Goal: Task Accomplishment & Management: Manage account settings

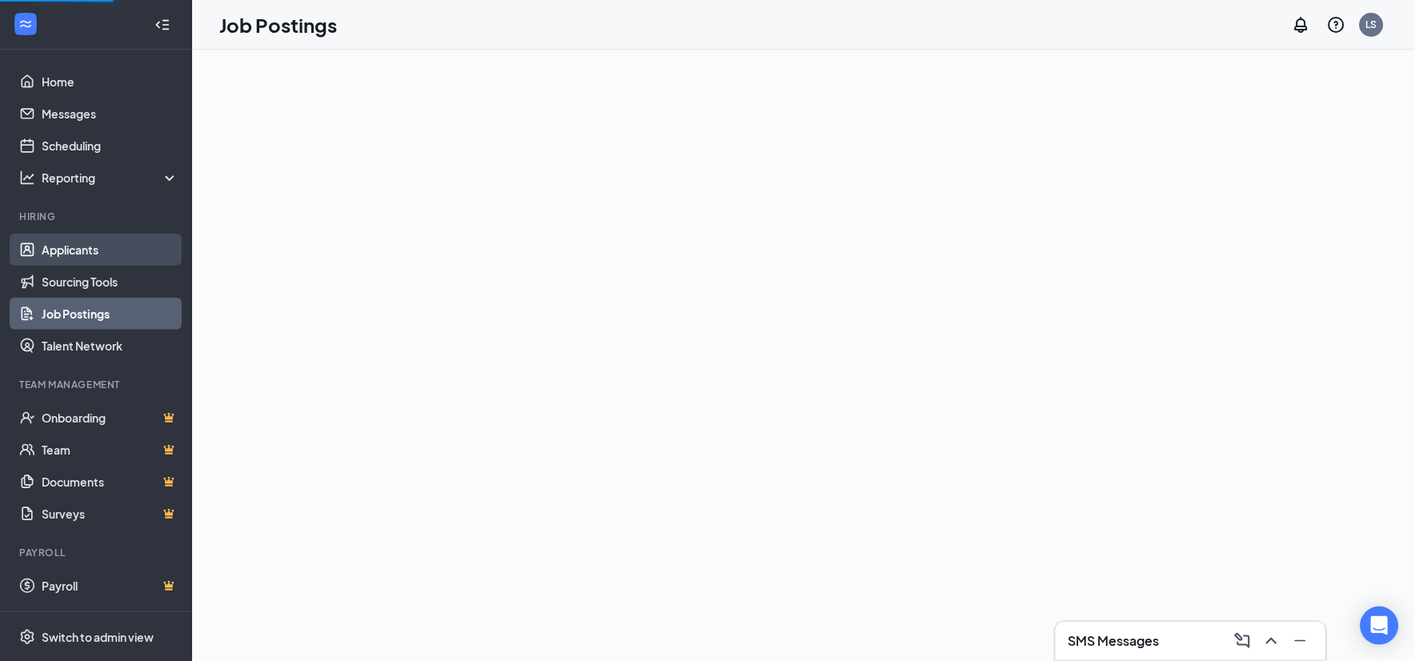
click at [78, 251] on link "Applicants" at bounding box center [110, 250] width 137 height 32
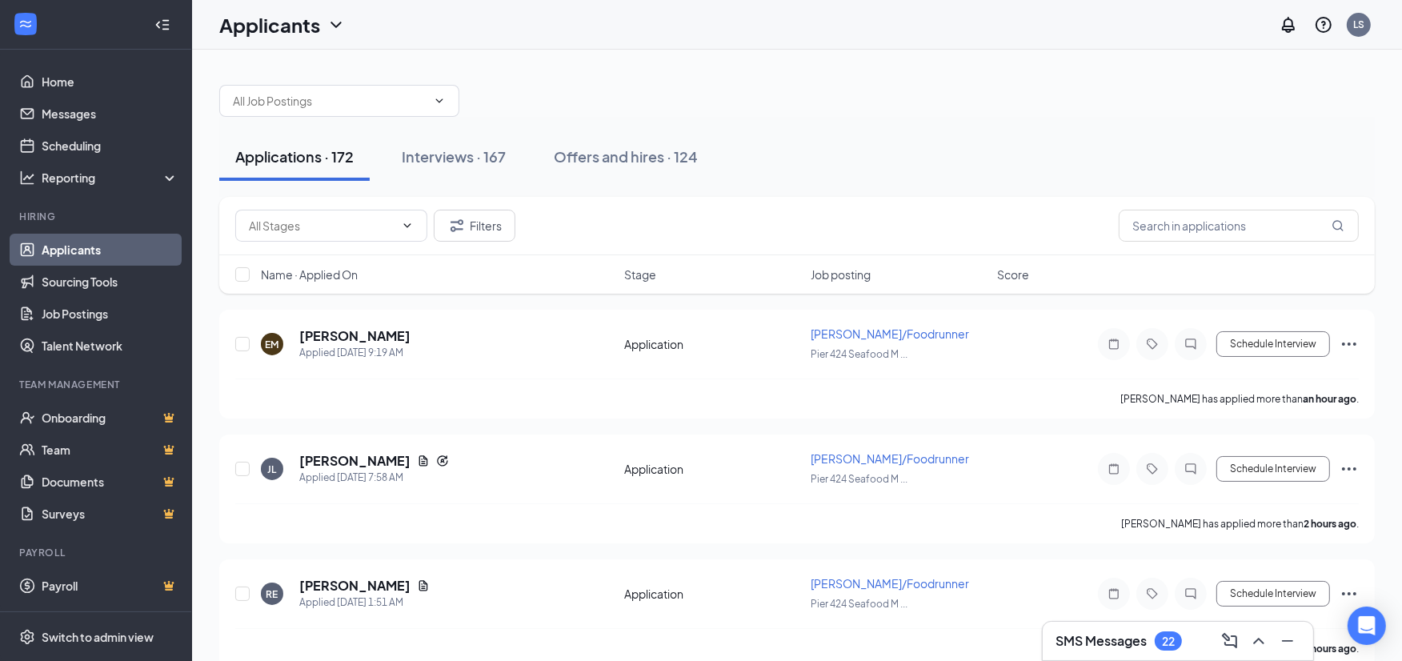
click at [330, 30] on icon "ChevronDown" at bounding box center [336, 24] width 19 height 19
click at [263, 64] on link "Applicants" at bounding box center [314, 69] width 173 height 16
click at [345, 104] on input "text" at bounding box center [330, 101] width 194 height 18
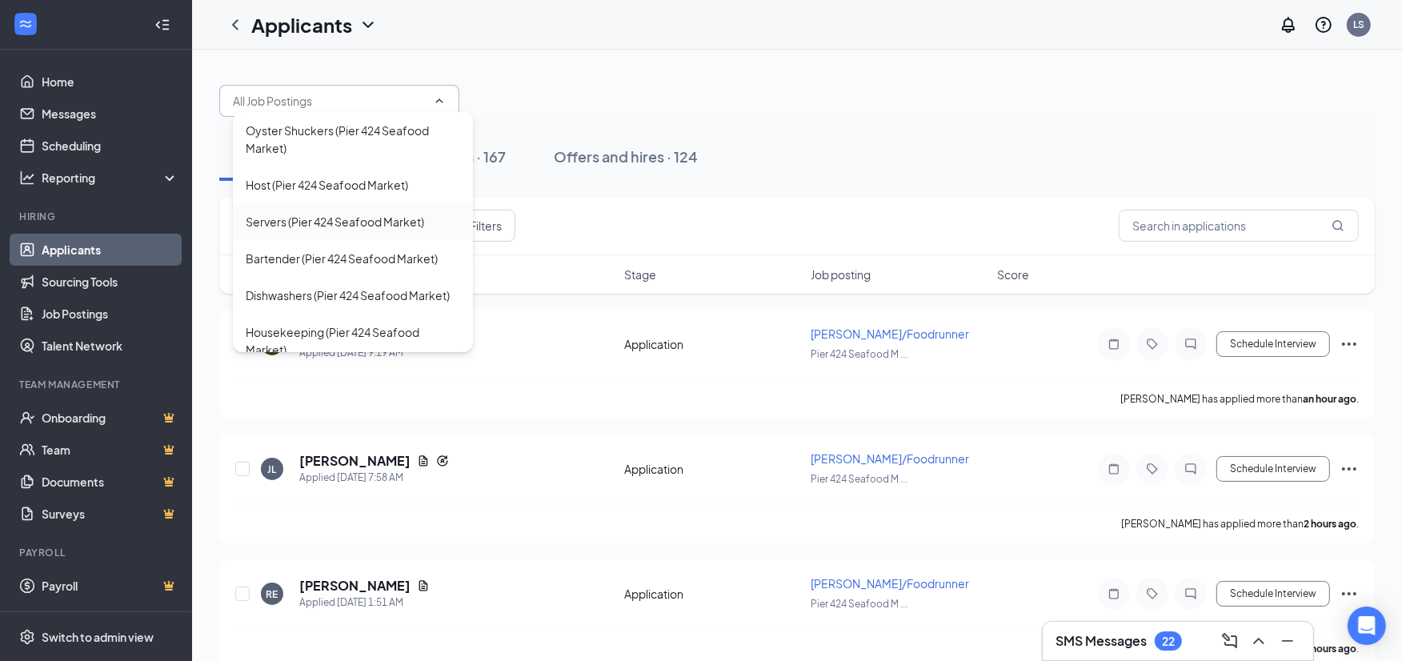
click at [306, 217] on div "Servers (Pier 424 Seafood Market)" at bounding box center [335, 222] width 178 height 18
type input "Servers (Pier 424 Seafood Market)"
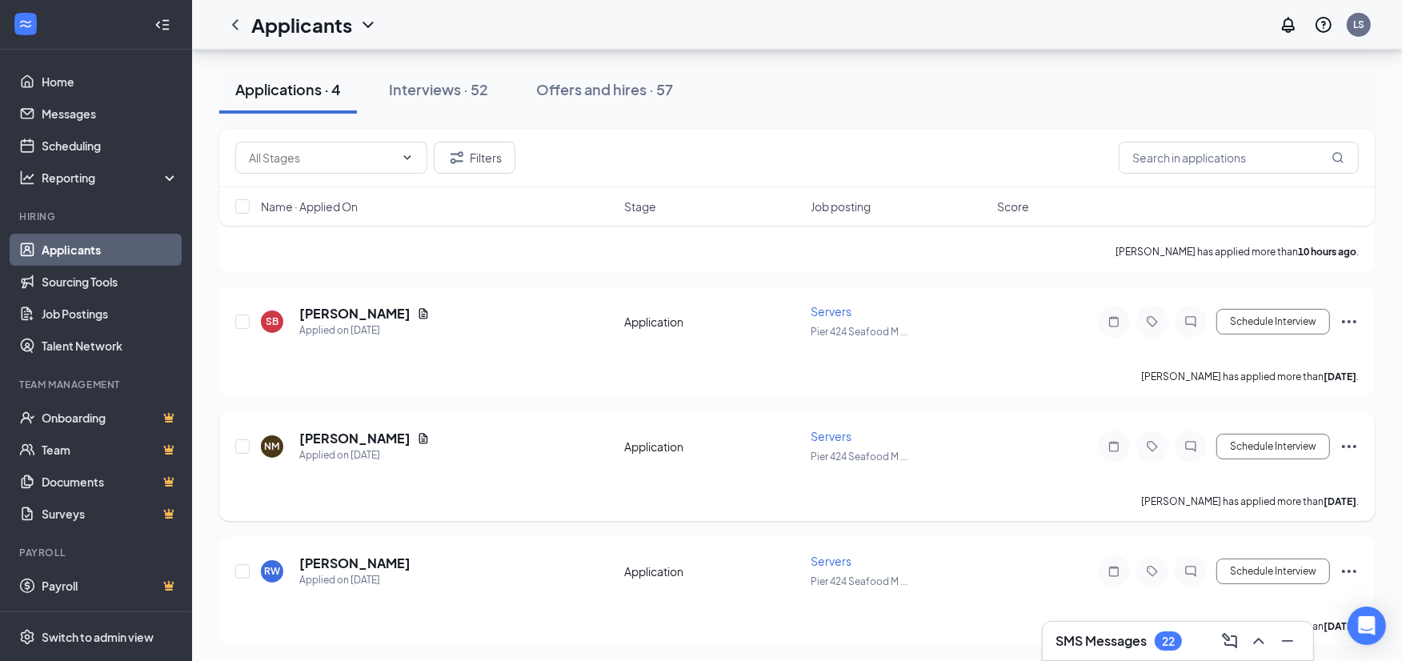
scroll to position [93, 0]
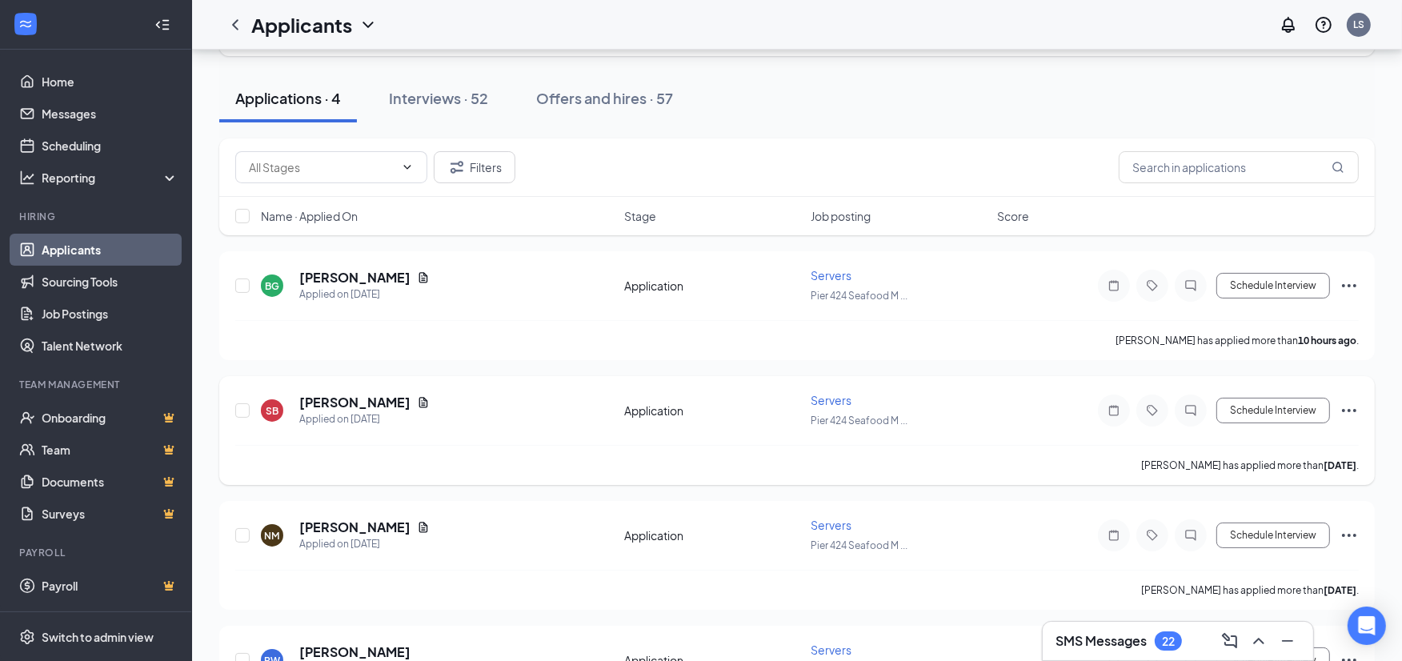
click at [1346, 406] on icon "Ellipses" at bounding box center [1349, 410] width 19 height 19
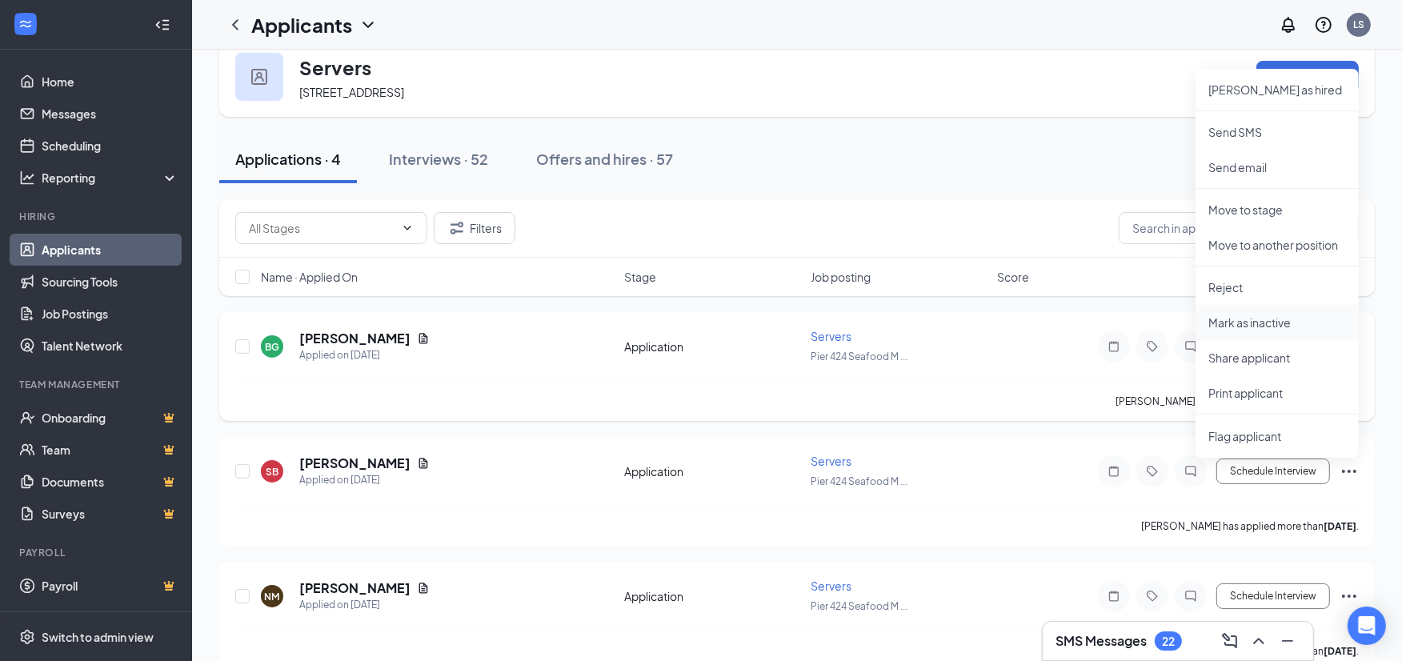
scroll to position [4, 0]
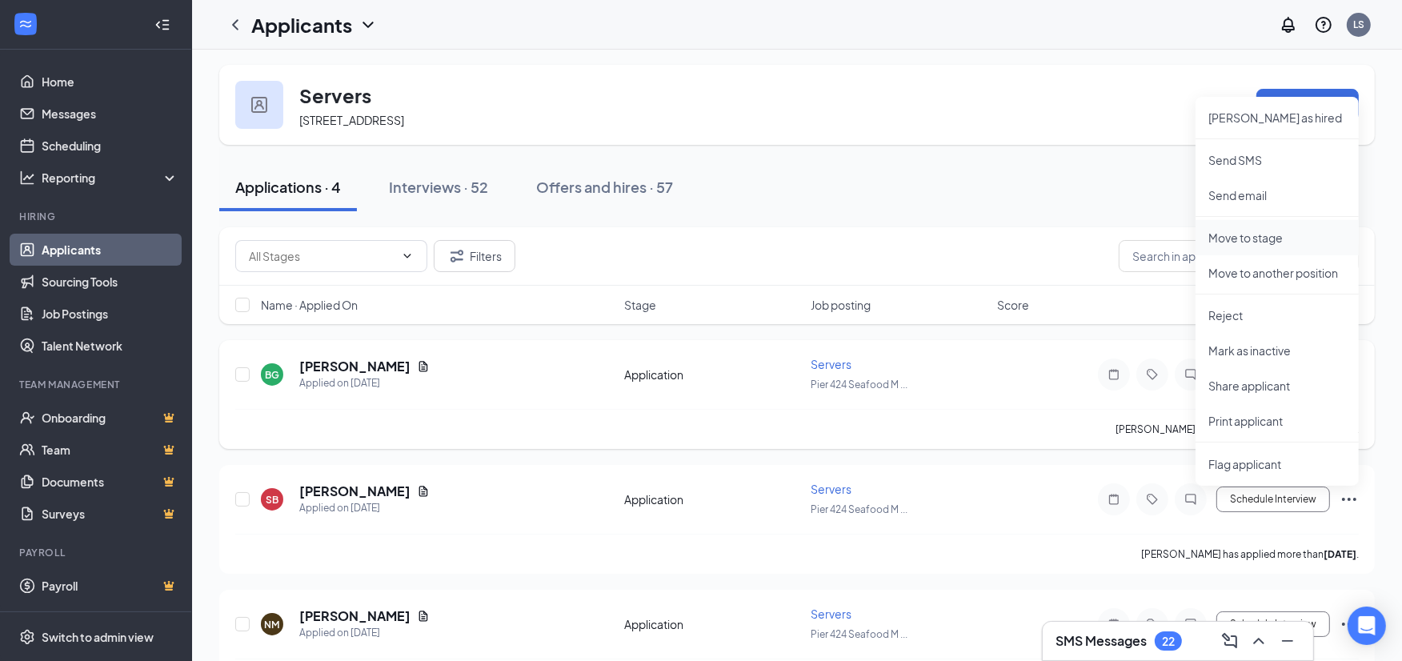
click at [1242, 241] on p "Move to stage" at bounding box center [1278, 238] width 138 height 16
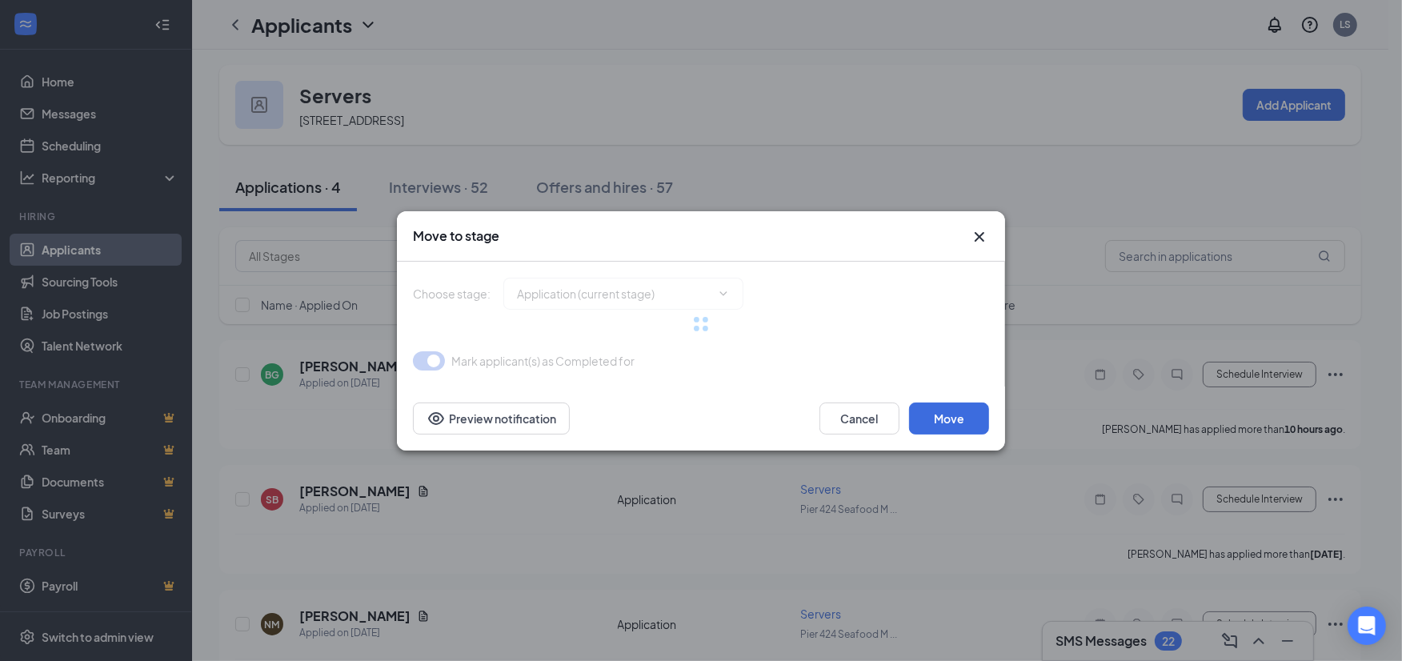
type input "Onsite Interview (next stage)"
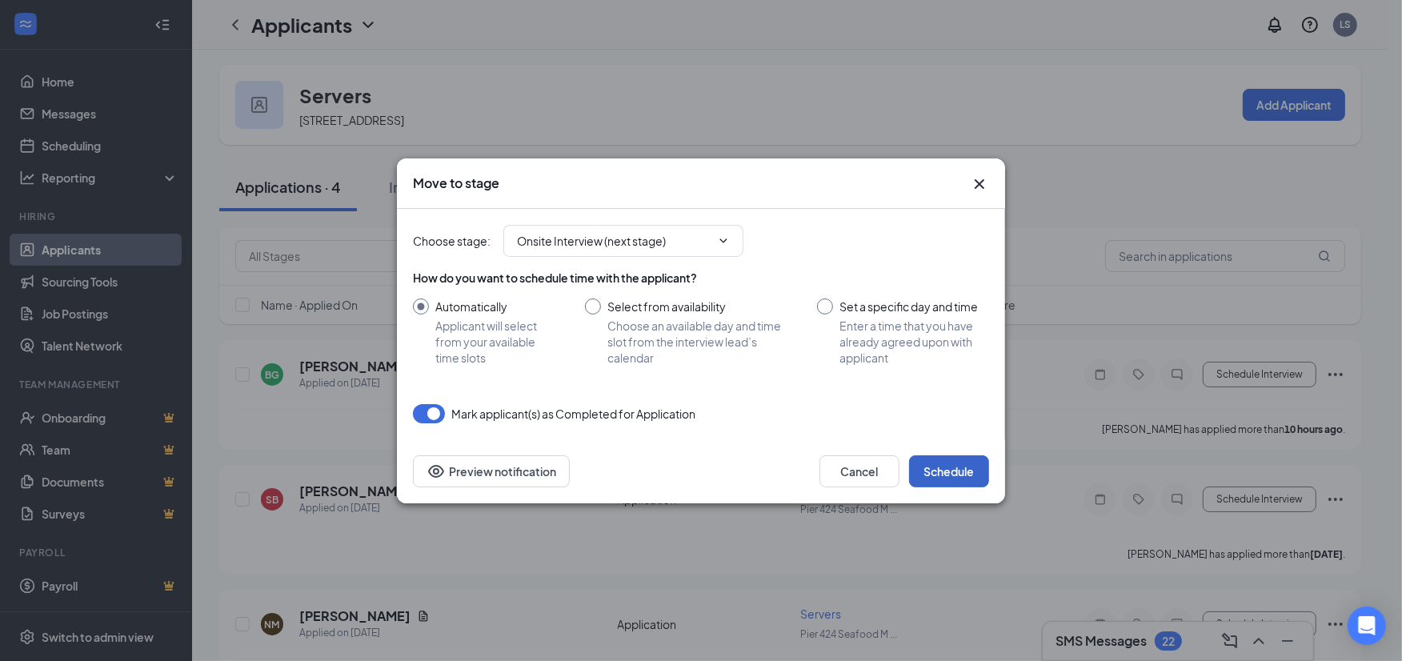
click at [944, 473] on button "Schedule" at bounding box center [949, 471] width 80 height 32
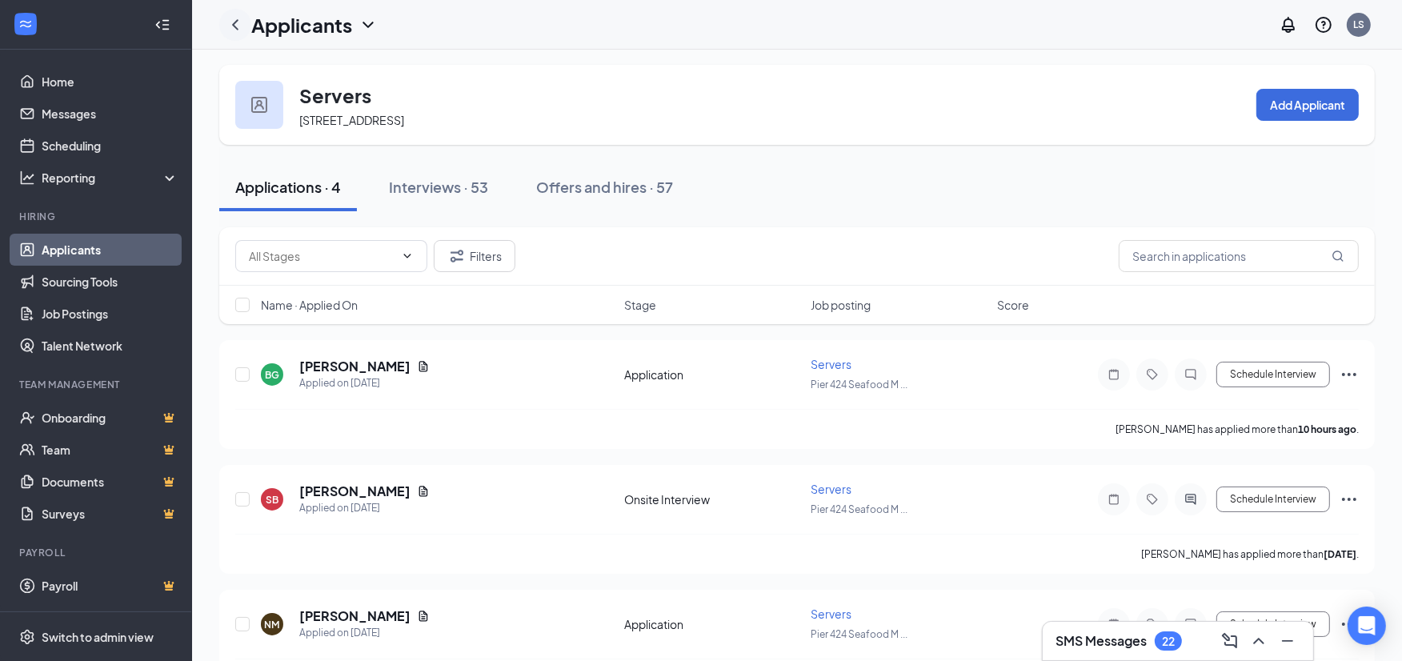
click at [233, 22] on icon "ChevronLeft" at bounding box center [235, 24] width 19 height 19
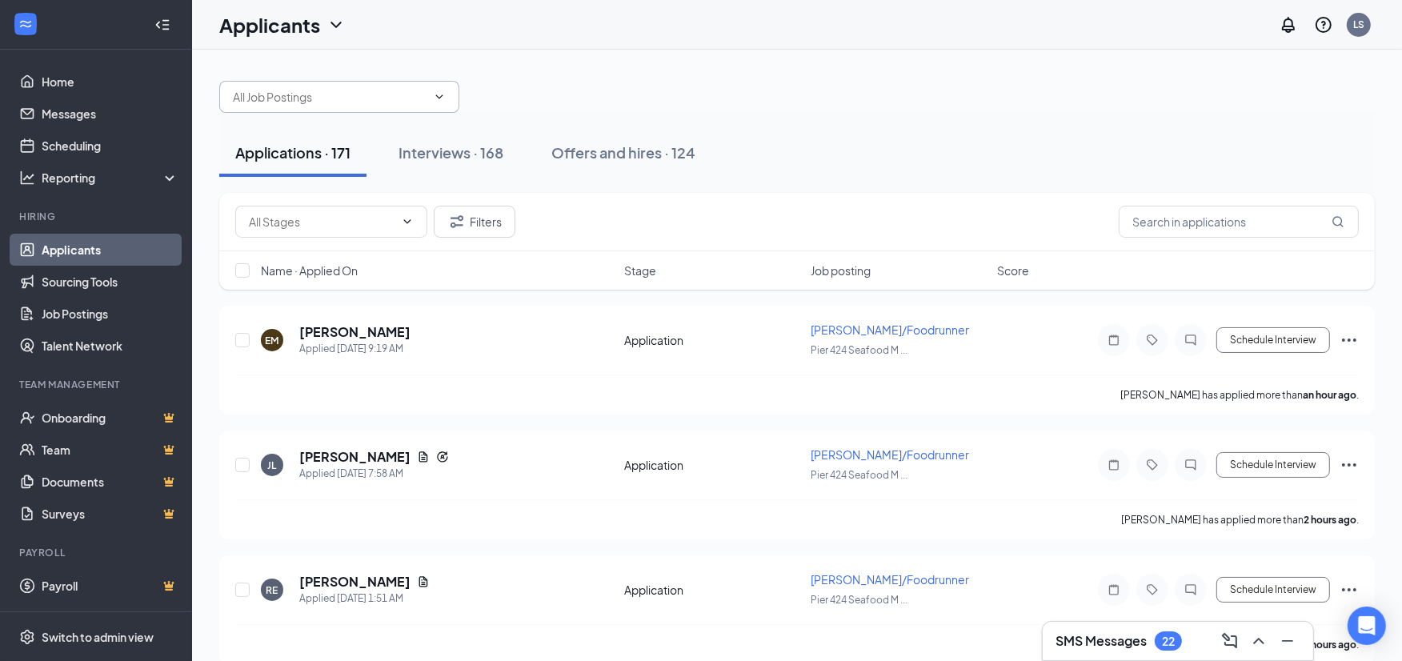
click at [406, 98] on input "text" at bounding box center [330, 97] width 194 height 18
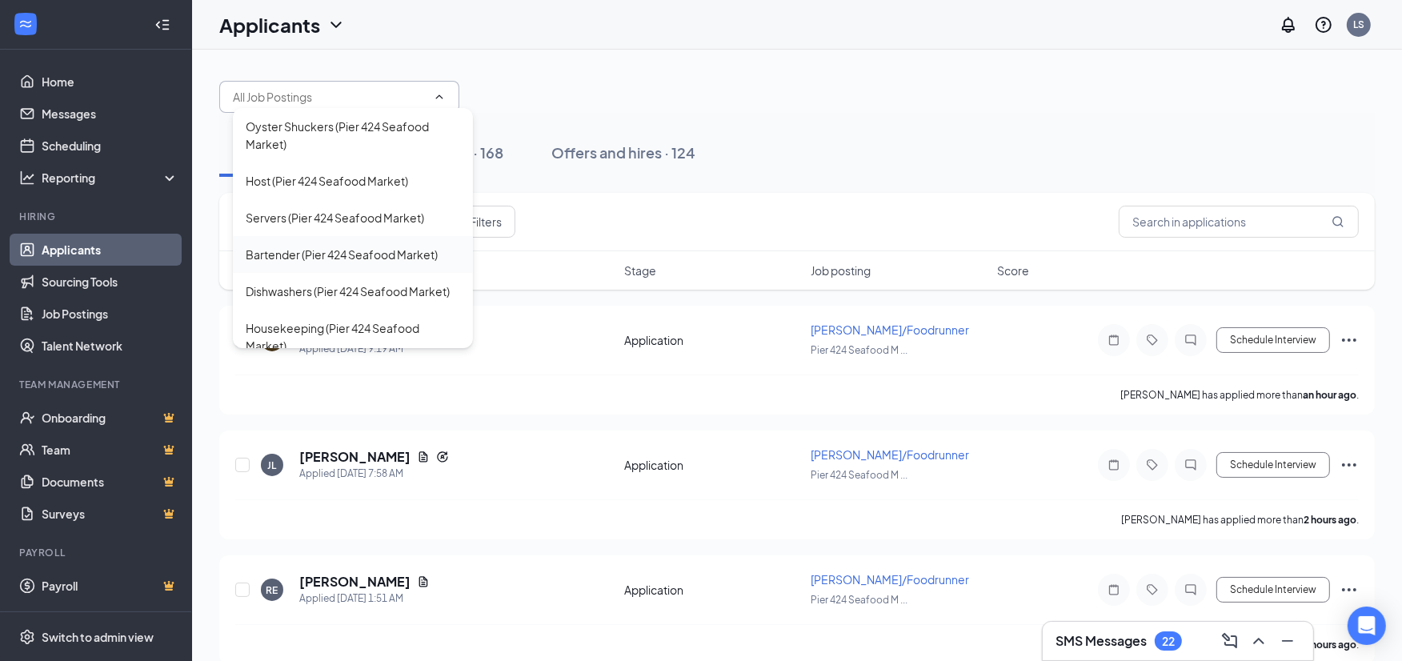
click at [290, 254] on div "Bartender (Pier 424 Seafood Market)" at bounding box center [342, 255] width 192 height 18
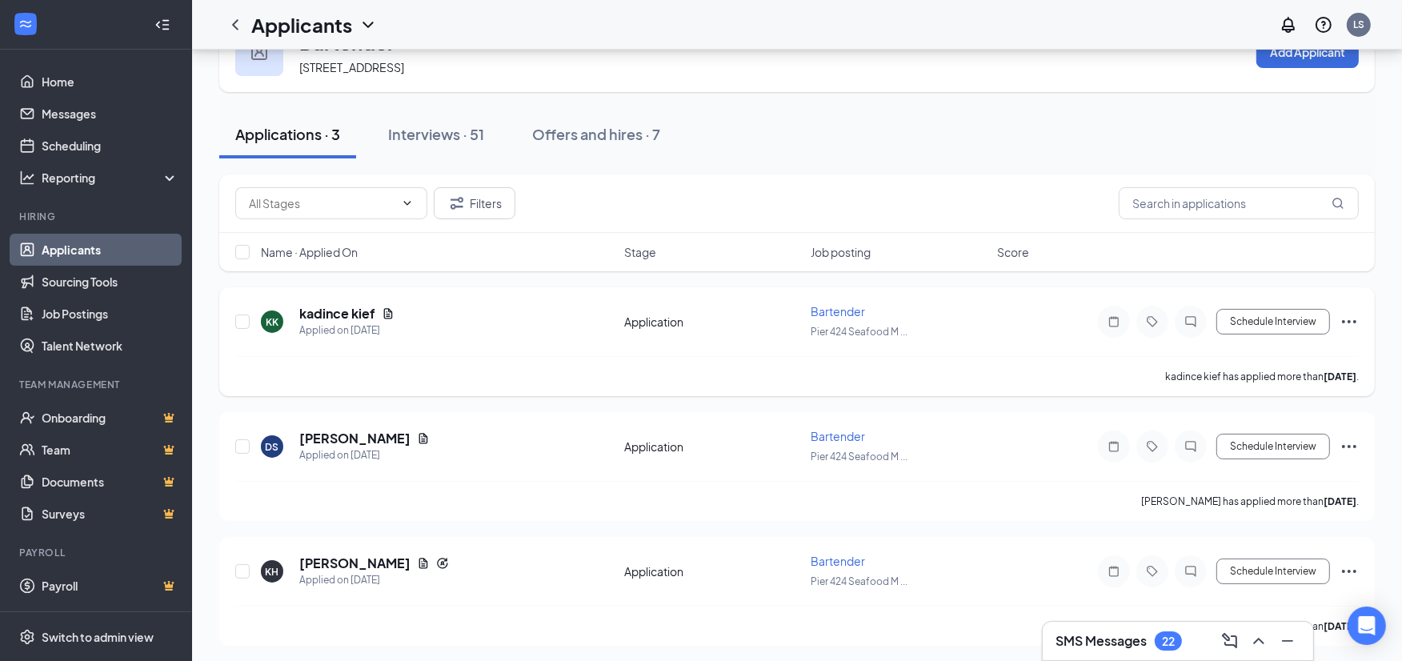
scroll to position [58, 0]
click at [1347, 438] on icon "Ellipses" at bounding box center [1349, 445] width 19 height 19
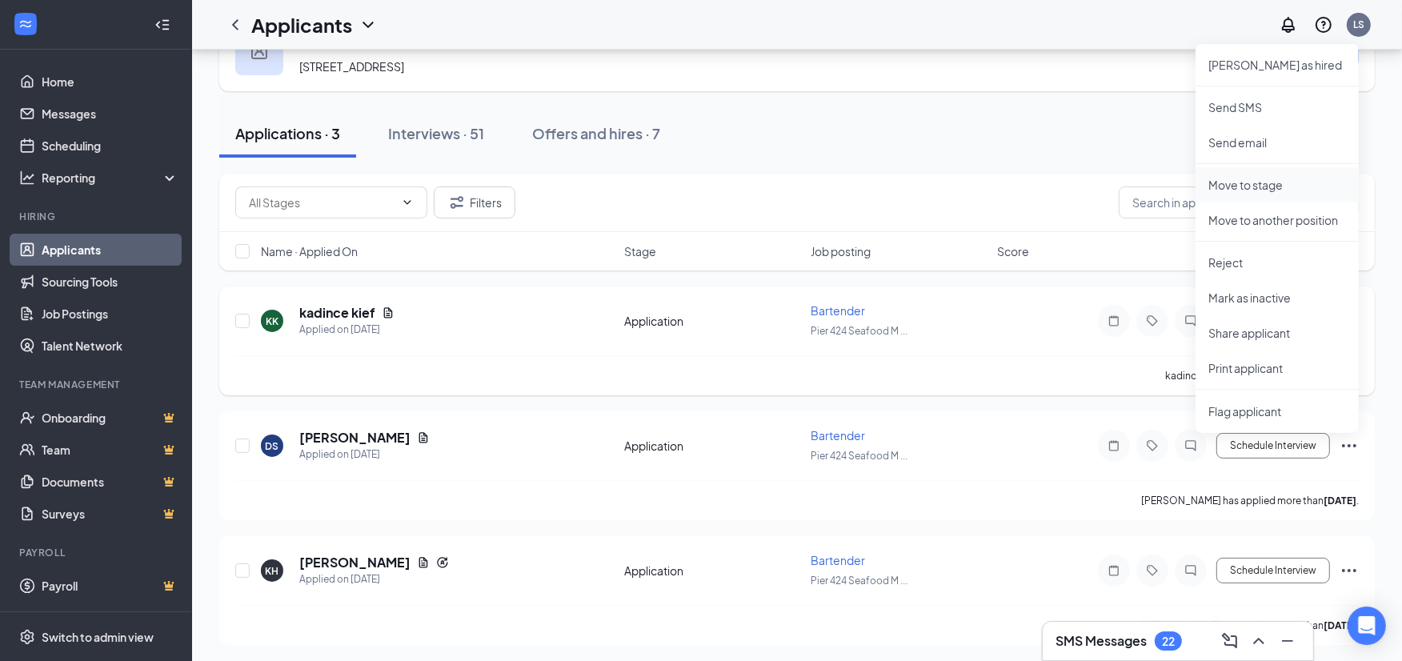
click at [1237, 186] on p "Move to stage" at bounding box center [1278, 185] width 138 height 16
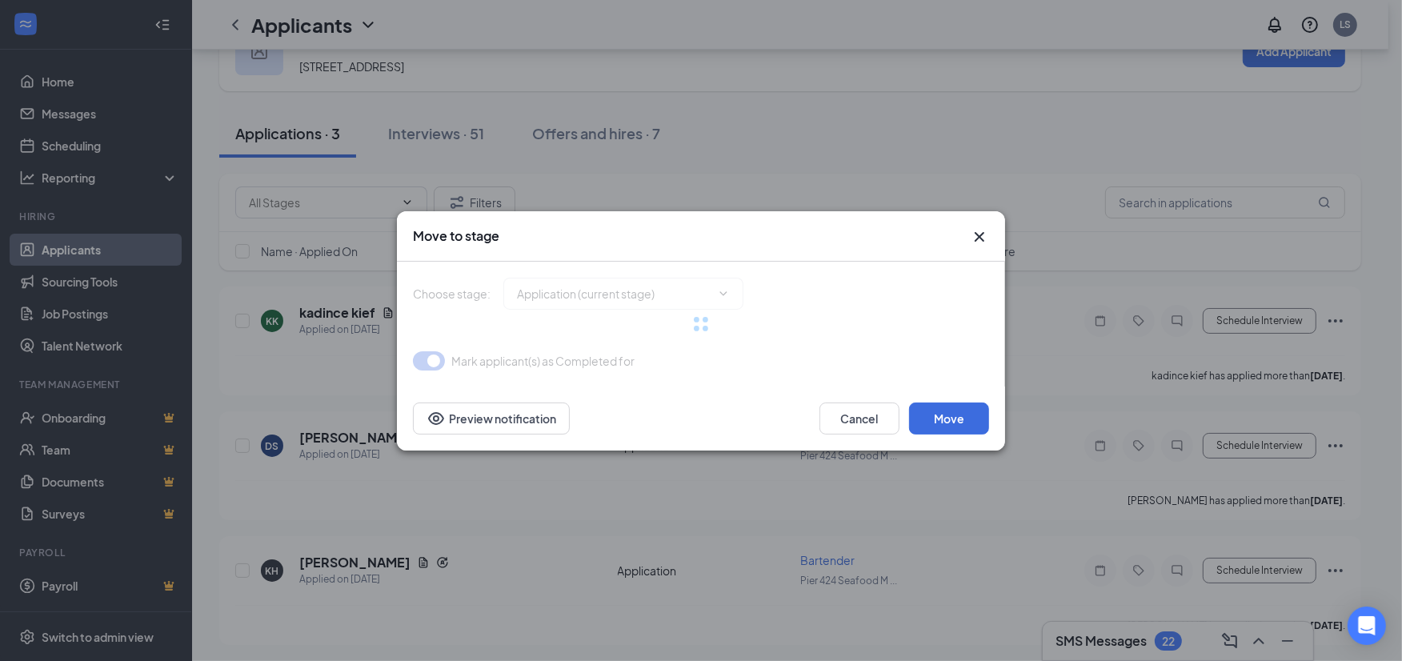
type input "Onsite Interview (next stage)"
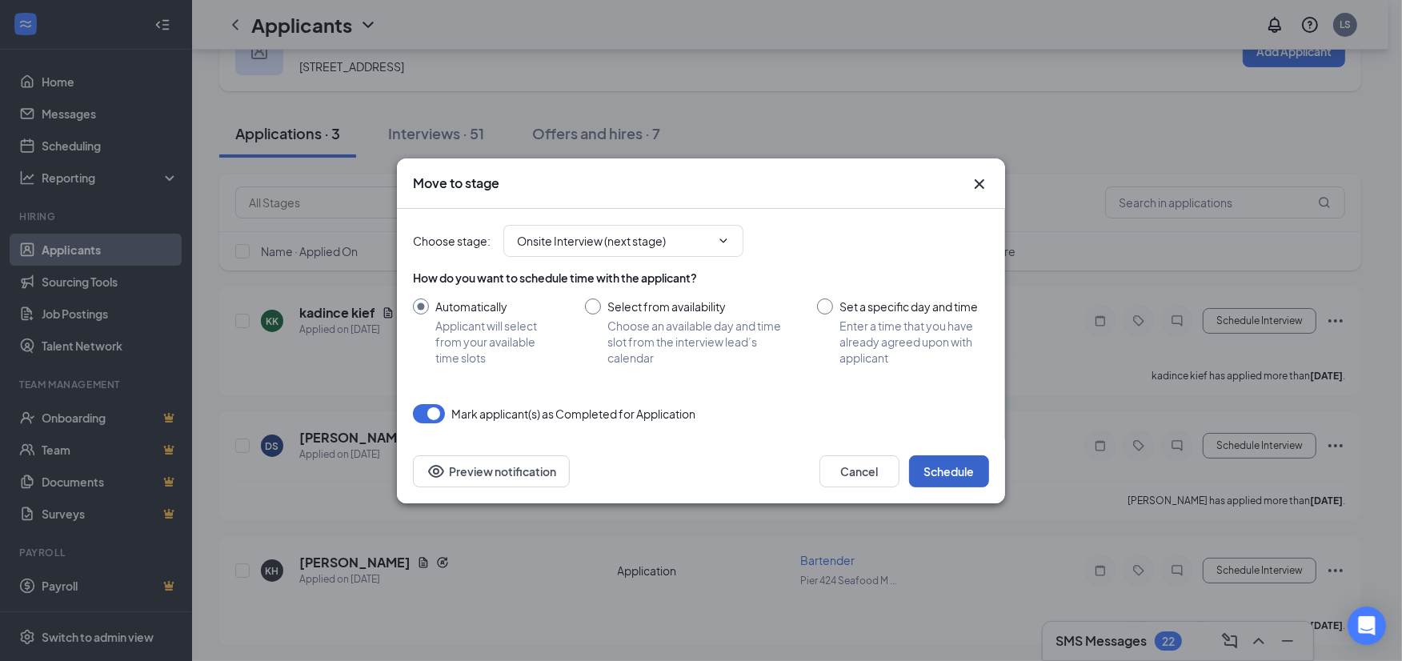
click at [932, 466] on button "Schedule" at bounding box center [949, 471] width 80 height 32
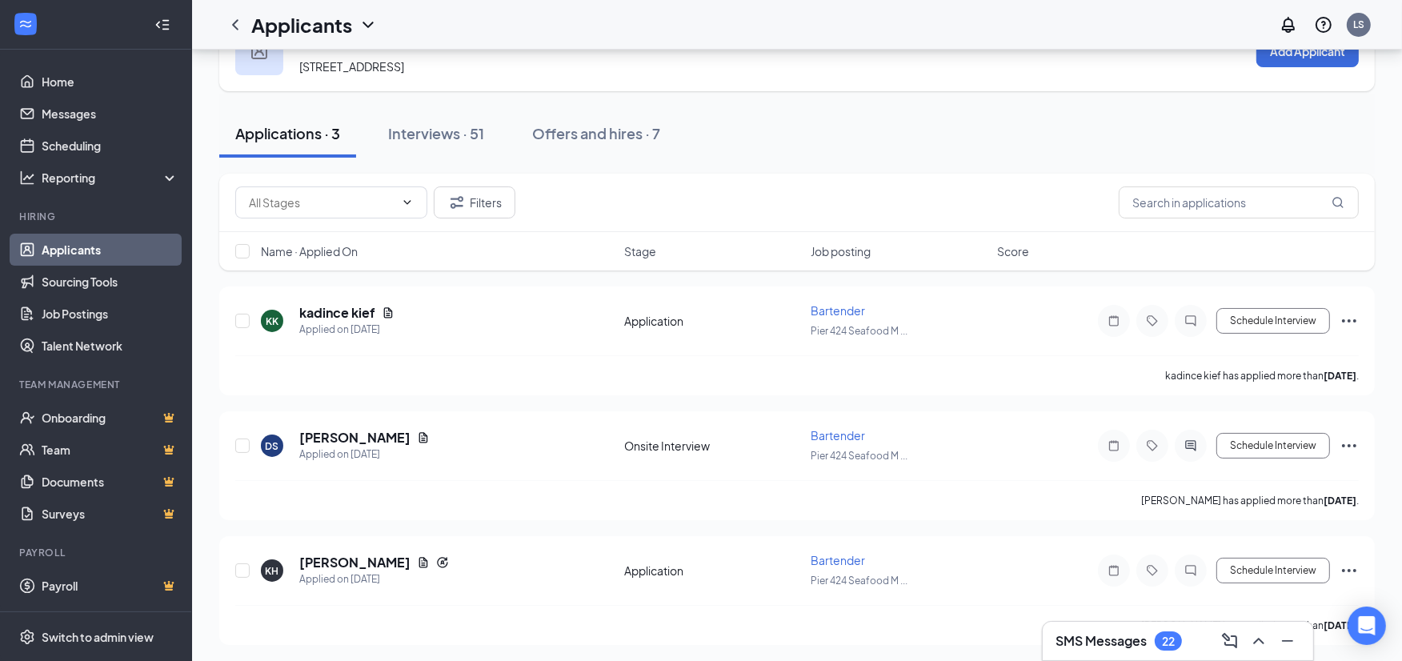
click at [238, 21] on icon "ChevronLeft" at bounding box center [235, 24] width 19 height 19
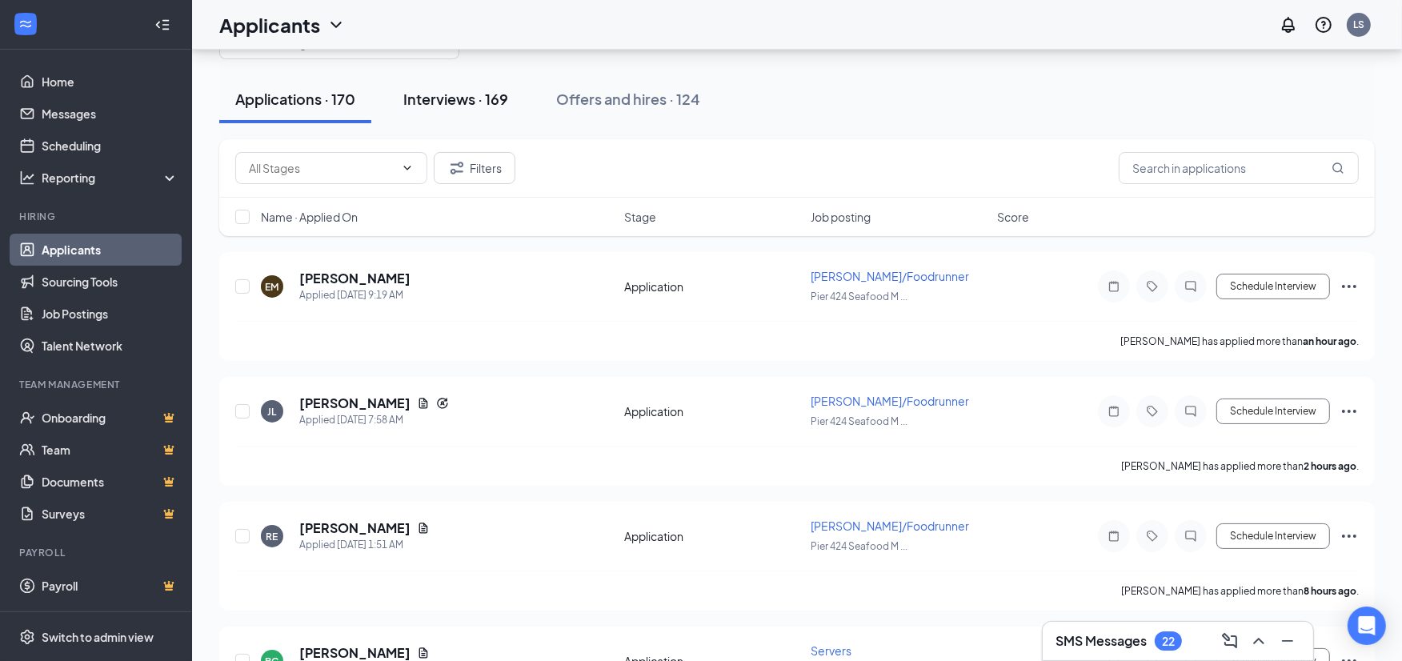
click at [451, 106] on div "Interviews · 169" at bounding box center [455, 99] width 105 height 20
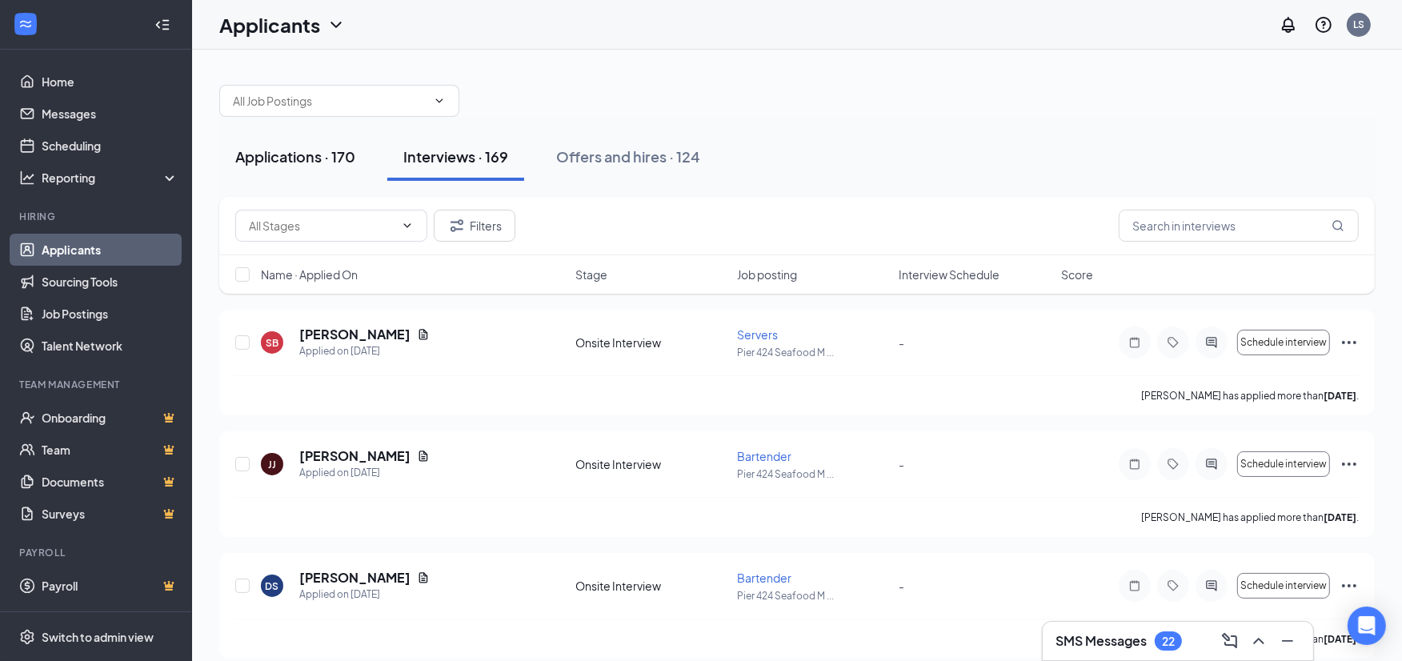
click at [279, 156] on div "Applications · 170" at bounding box center [295, 156] width 120 height 20
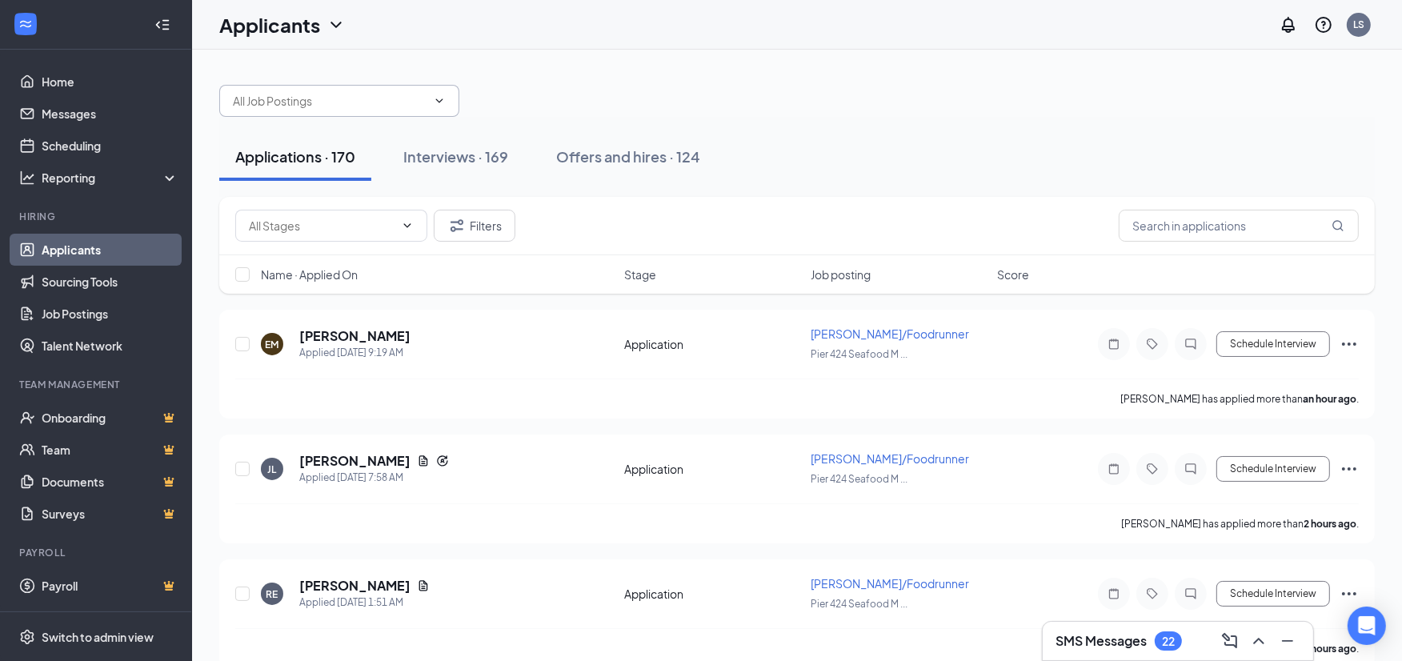
click at [320, 102] on input "text" at bounding box center [330, 101] width 194 height 18
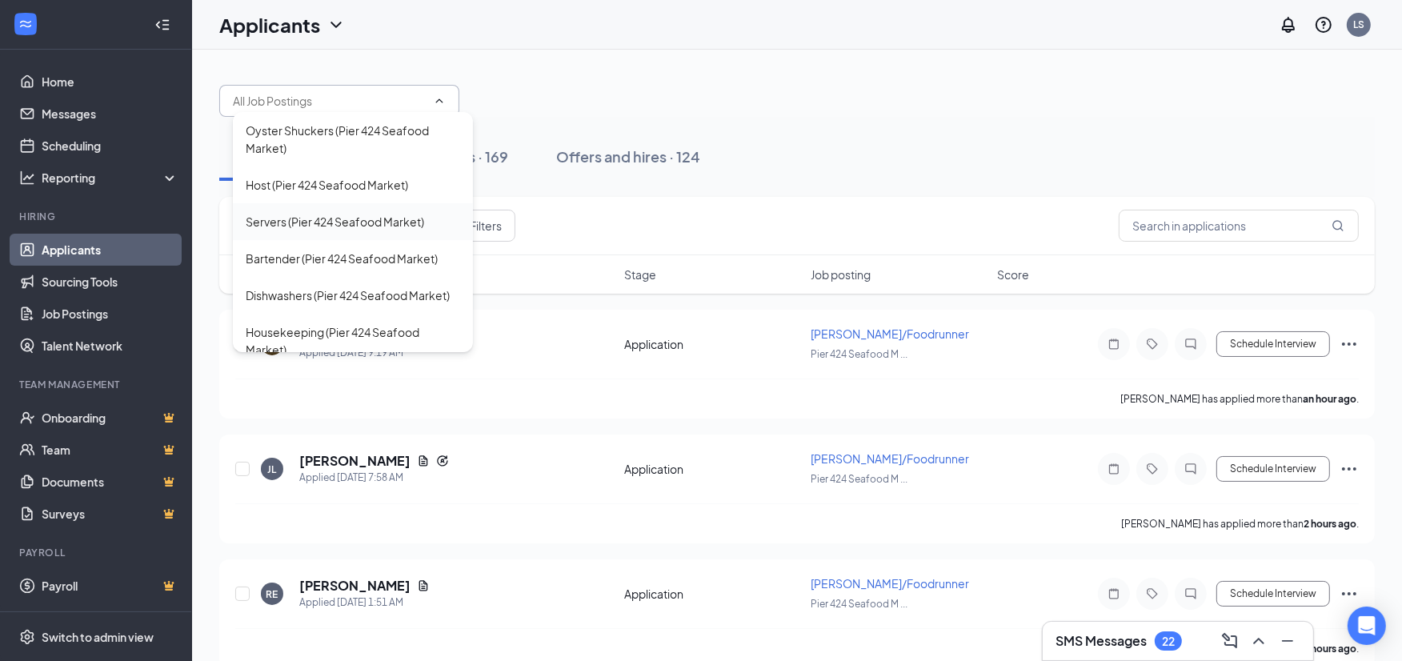
click at [299, 215] on div "Servers (Pier 424 Seafood Market)" at bounding box center [335, 222] width 178 height 18
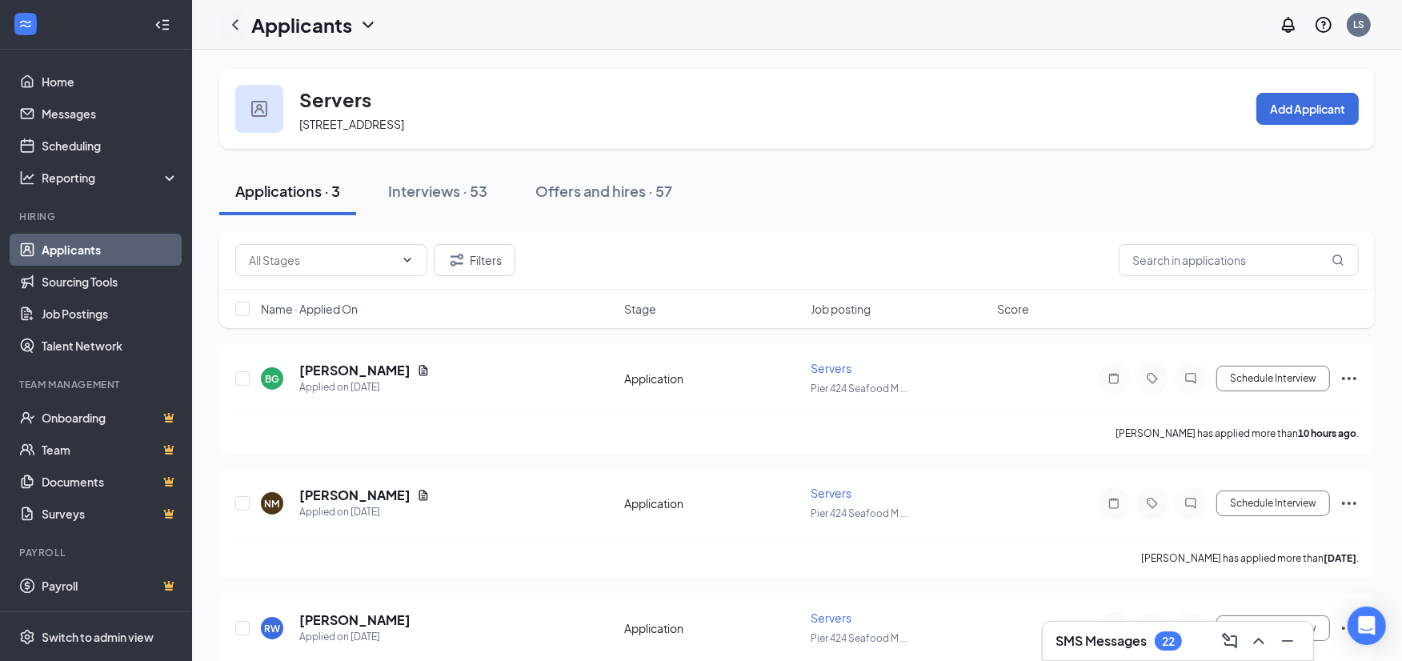
click at [239, 22] on icon "ChevronLeft" at bounding box center [235, 24] width 19 height 19
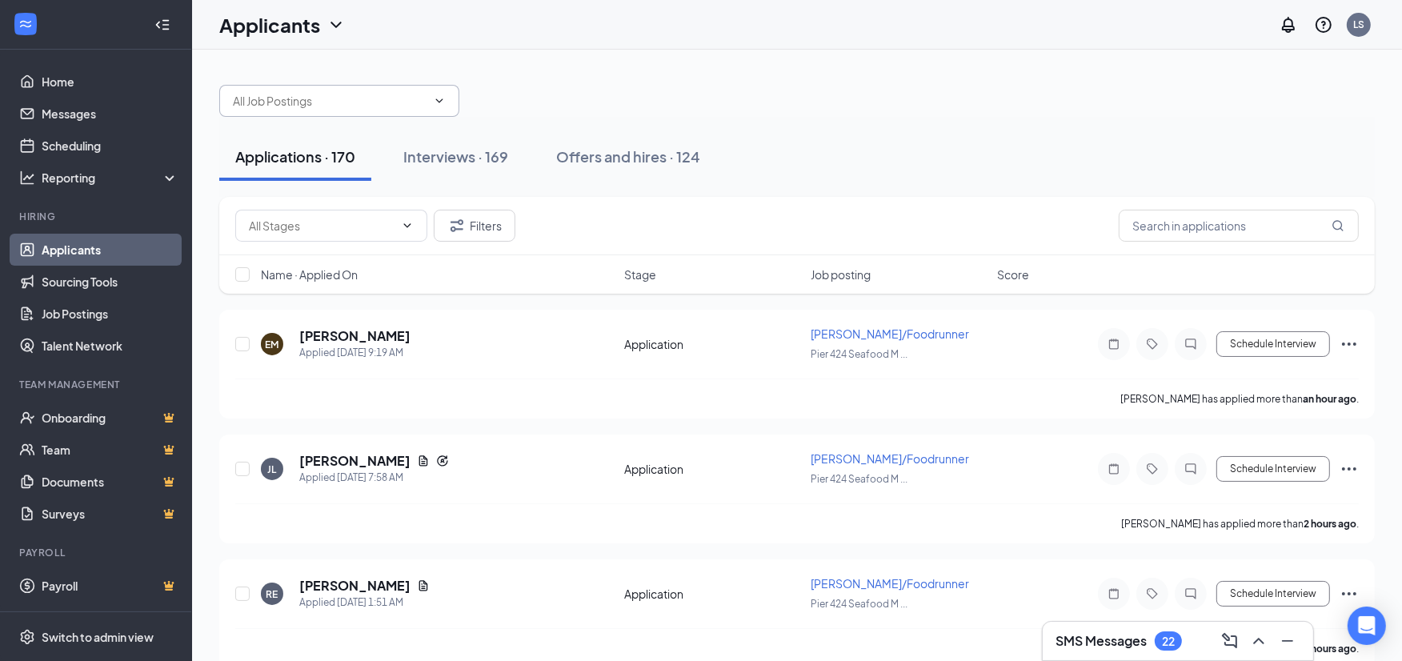
click at [430, 101] on span at bounding box center [438, 100] width 16 height 13
click at [411, 100] on input "text" at bounding box center [330, 101] width 194 height 18
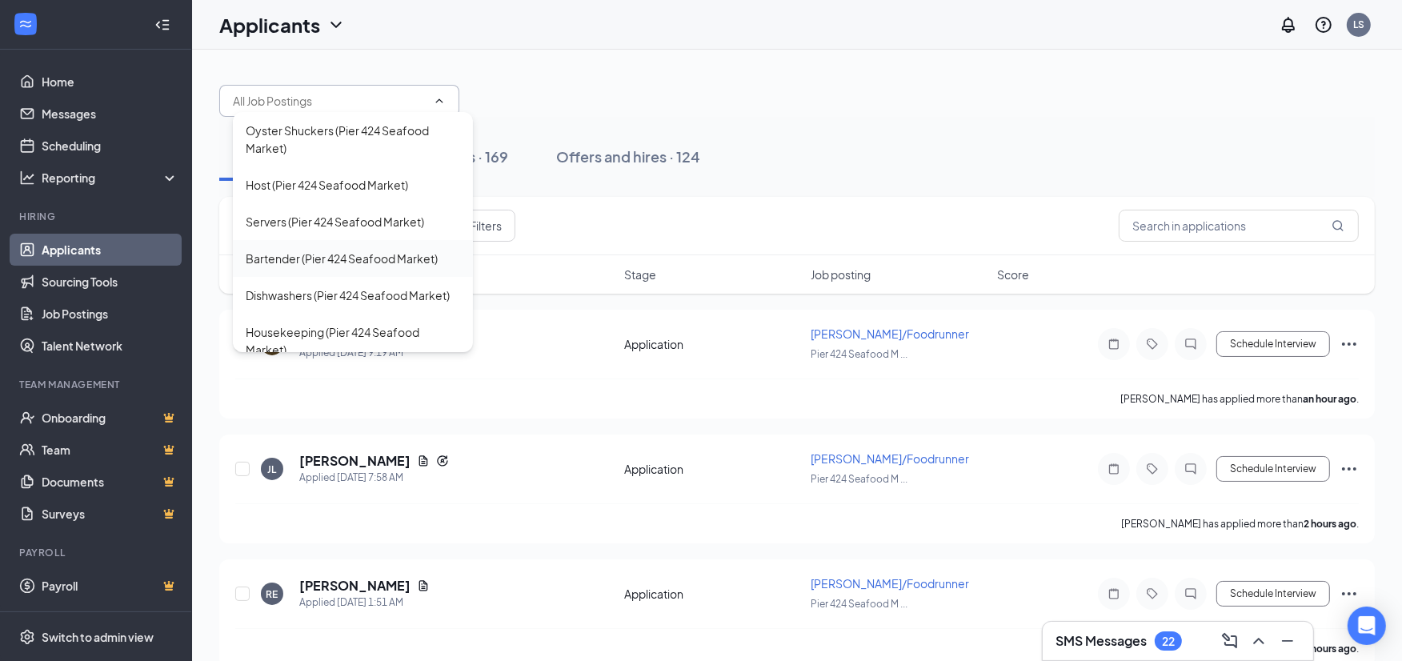
click at [290, 261] on div "Bartender (Pier 424 Seafood Market)" at bounding box center [342, 259] width 192 height 18
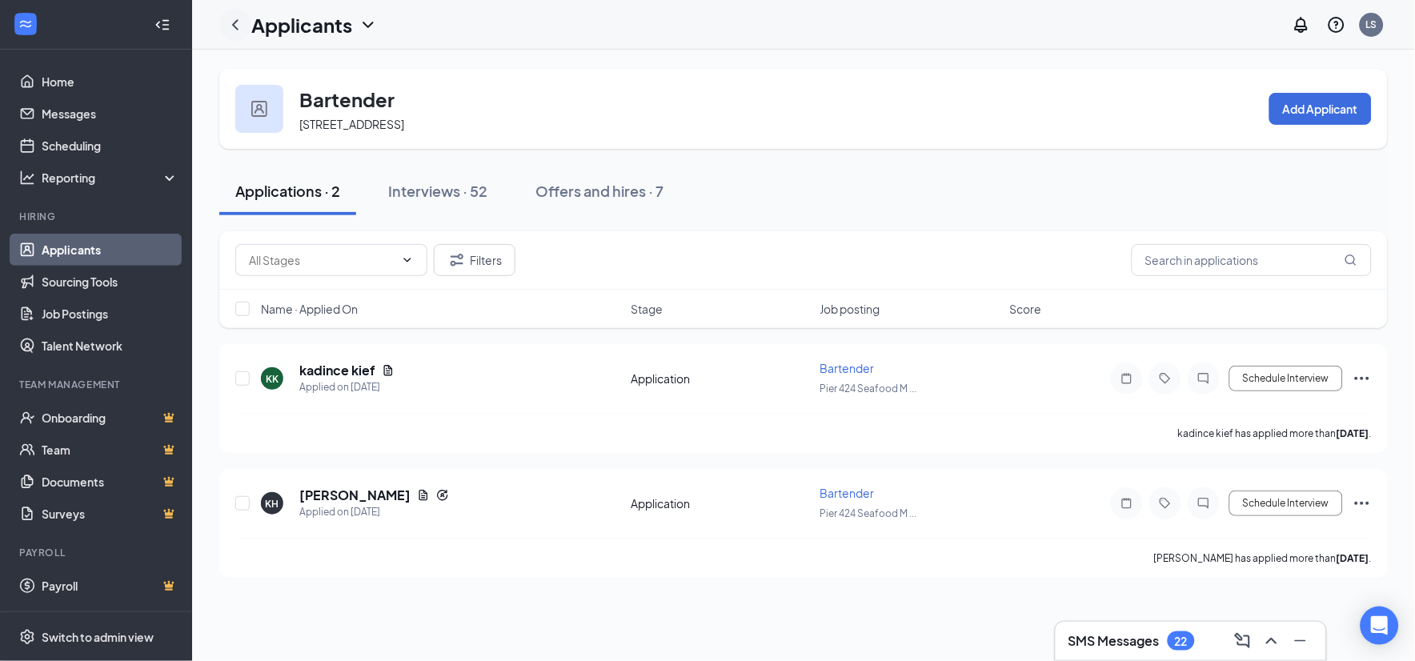
click at [233, 24] on icon "ChevronLeft" at bounding box center [235, 24] width 6 height 10
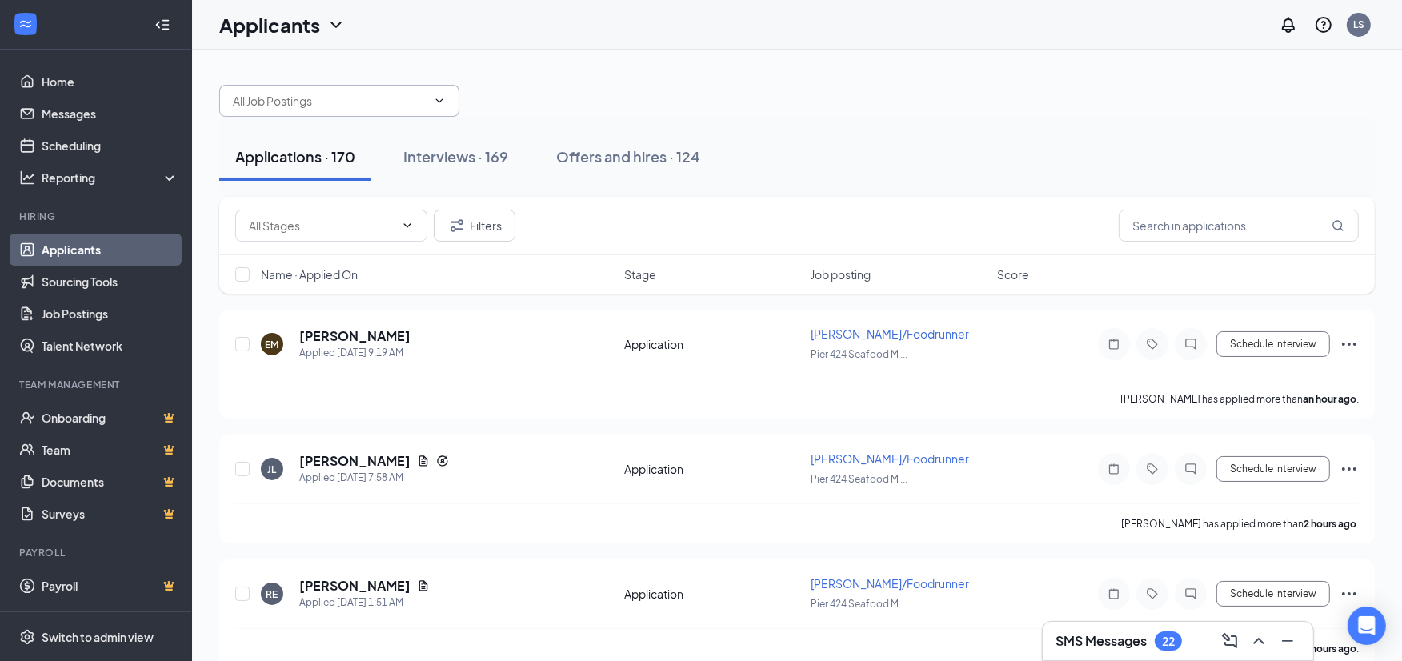
click at [408, 101] on input "text" at bounding box center [330, 101] width 194 height 18
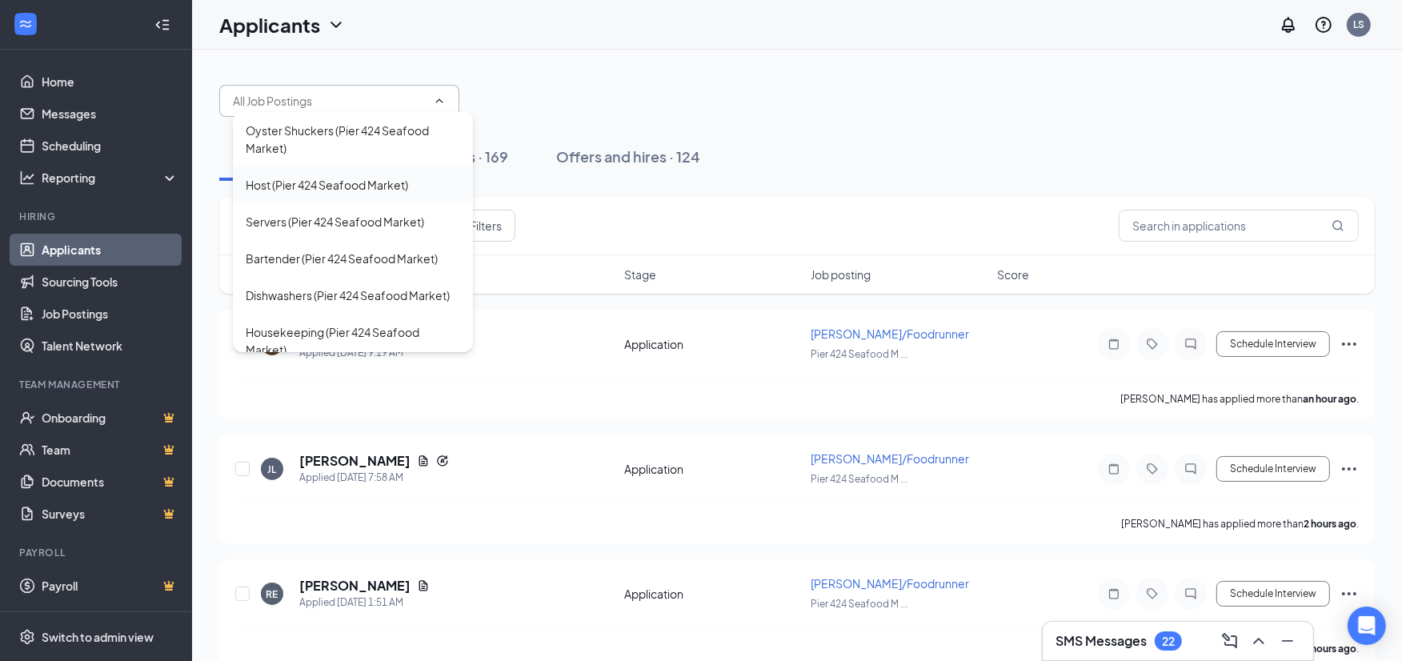
click at [315, 185] on div "Host (Pier 424 Seafood Market)" at bounding box center [327, 185] width 162 height 18
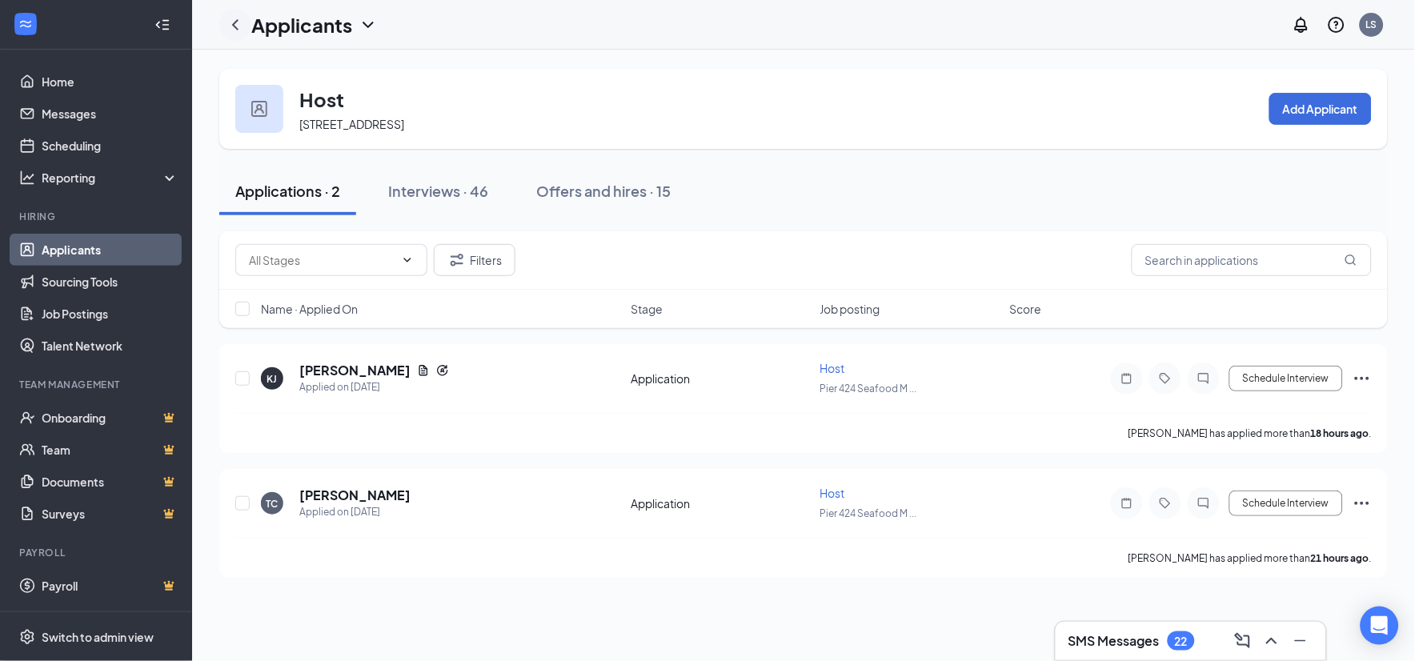
click at [234, 25] on icon "ChevronLeft" at bounding box center [235, 24] width 6 height 10
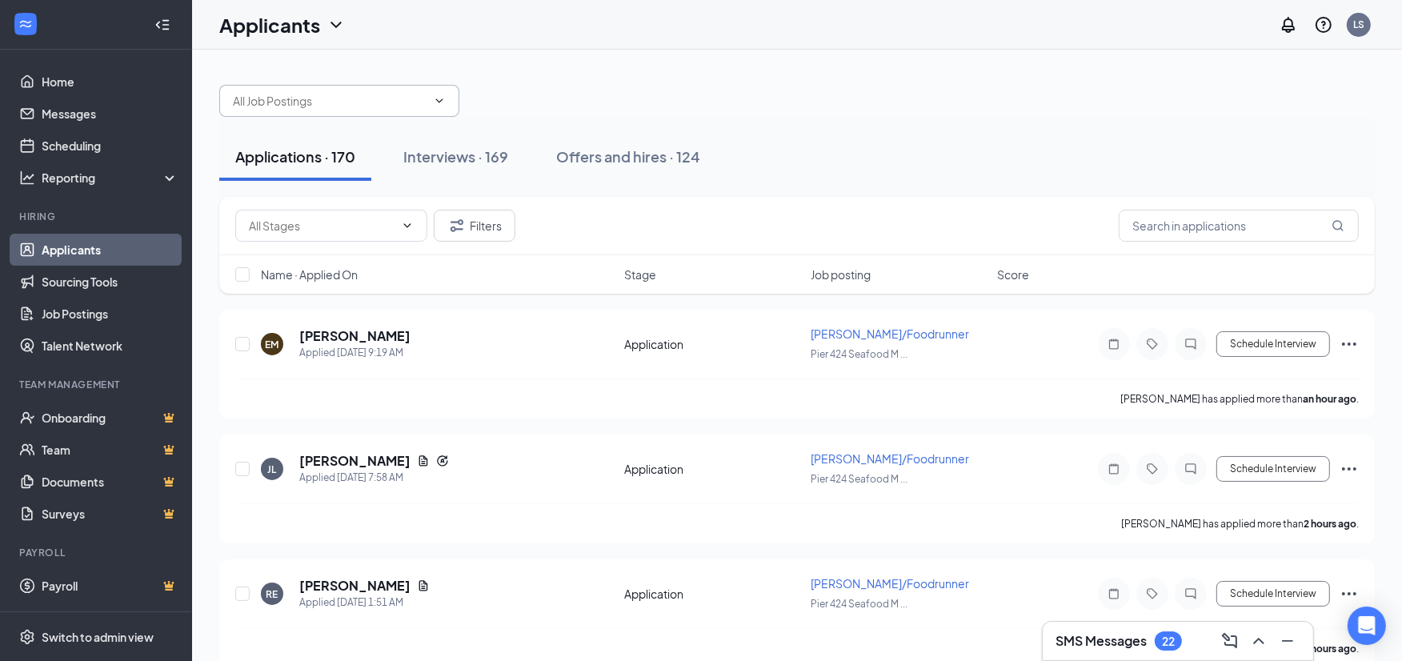
click at [402, 105] on input "text" at bounding box center [330, 101] width 194 height 18
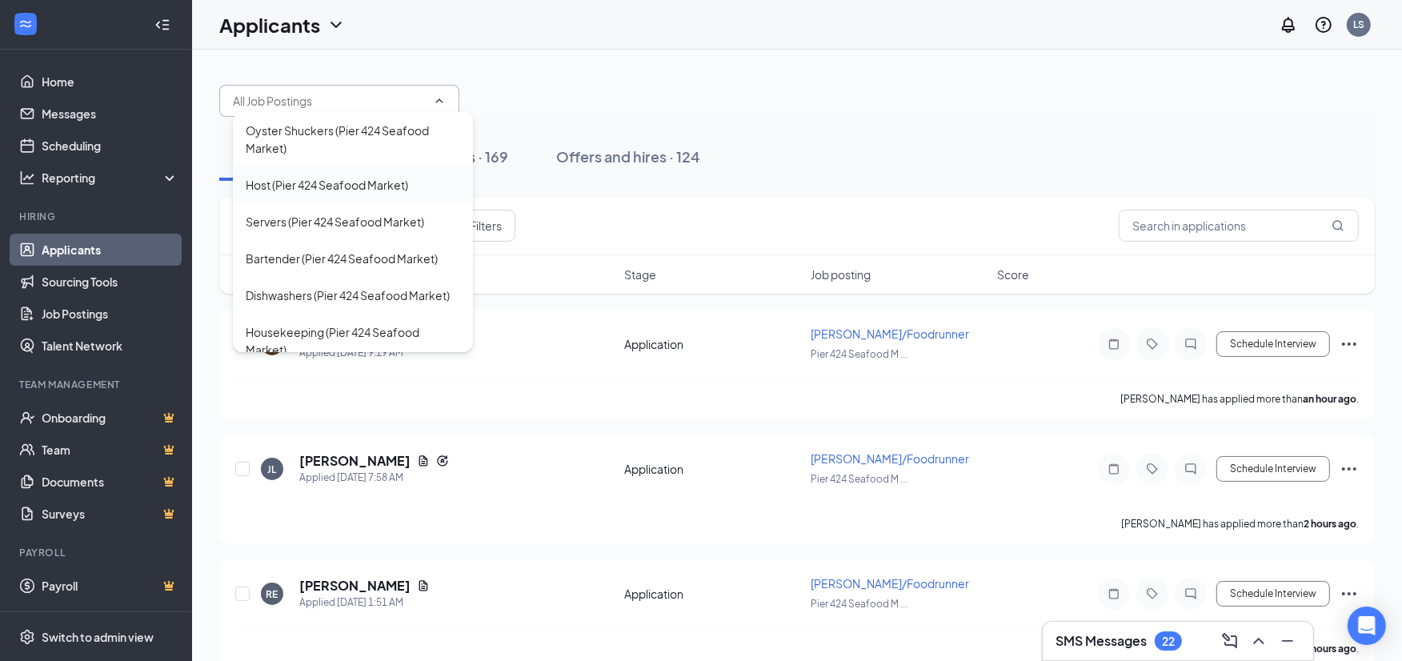
click at [283, 182] on div "Host (Pier 424 Seafood Market)" at bounding box center [327, 185] width 162 height 18
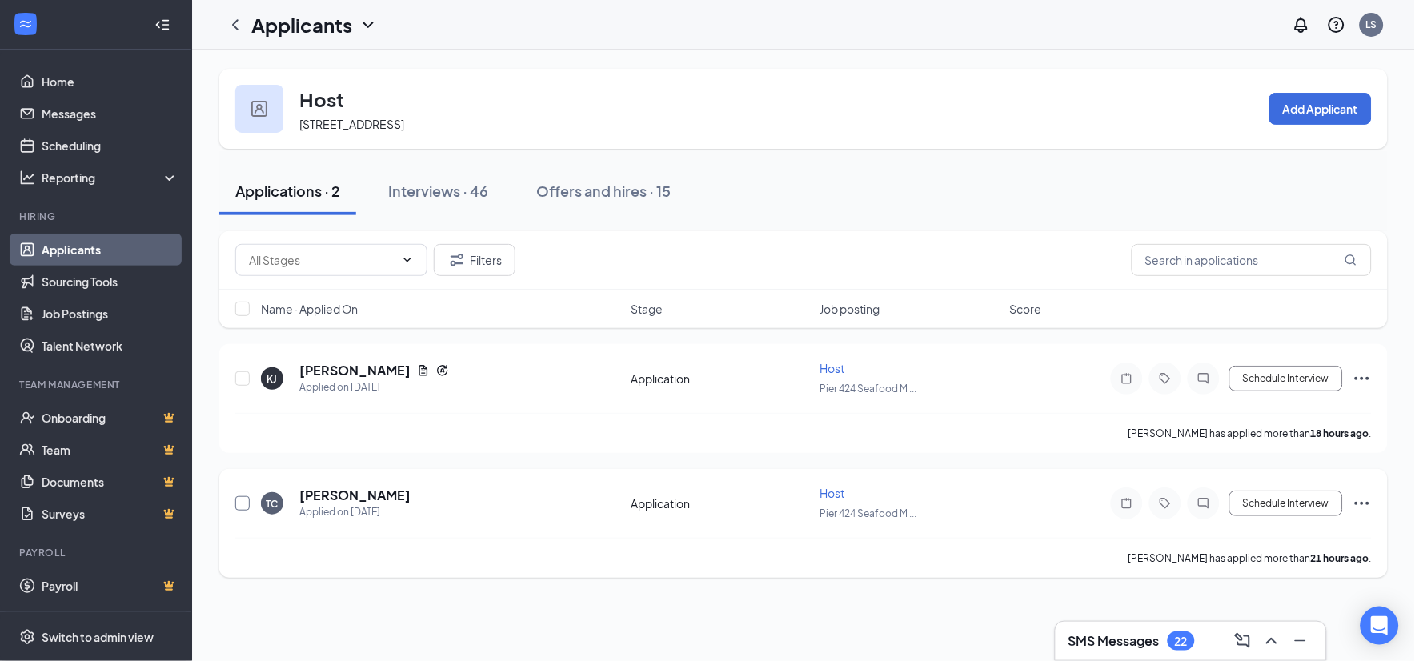
click at [236, 501] on input "checkbox" at bounding box center [242, 503] width 14 height 14
checkbox input "true"
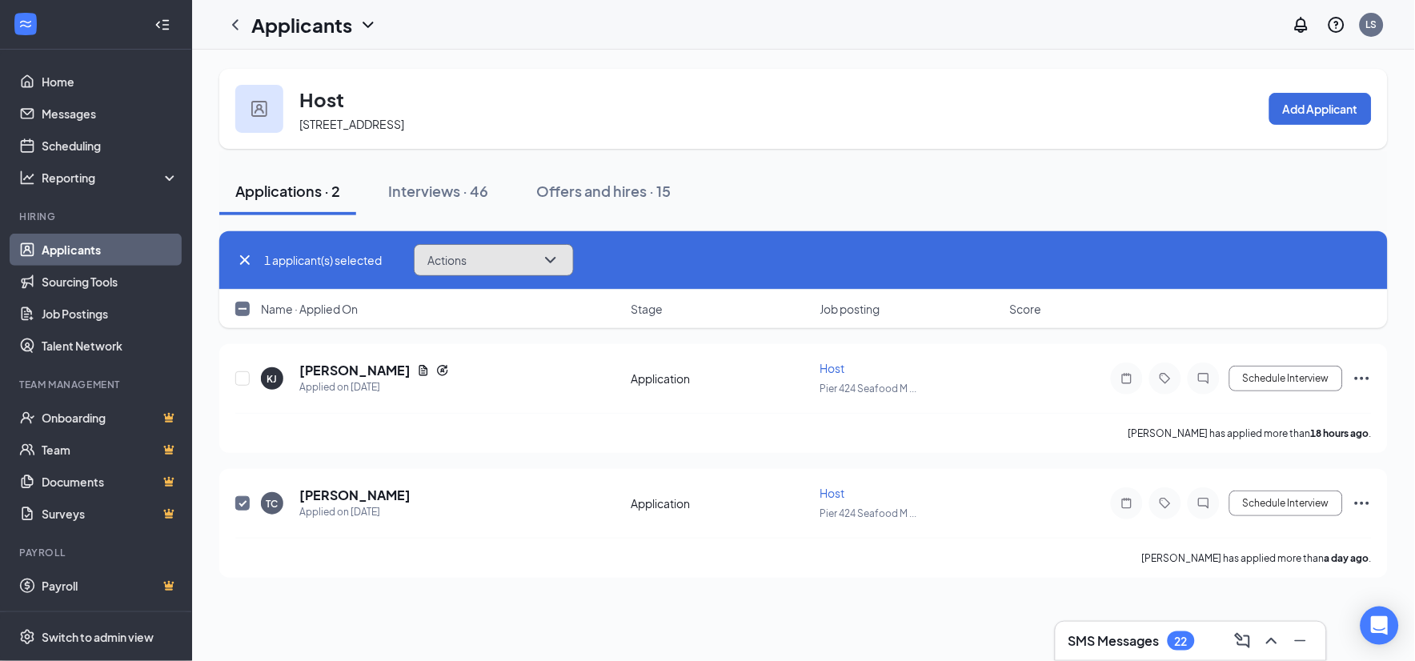
click at [552, 260] on icon "ChevronDown" at bounding box center [550, 260] width 10 height 6
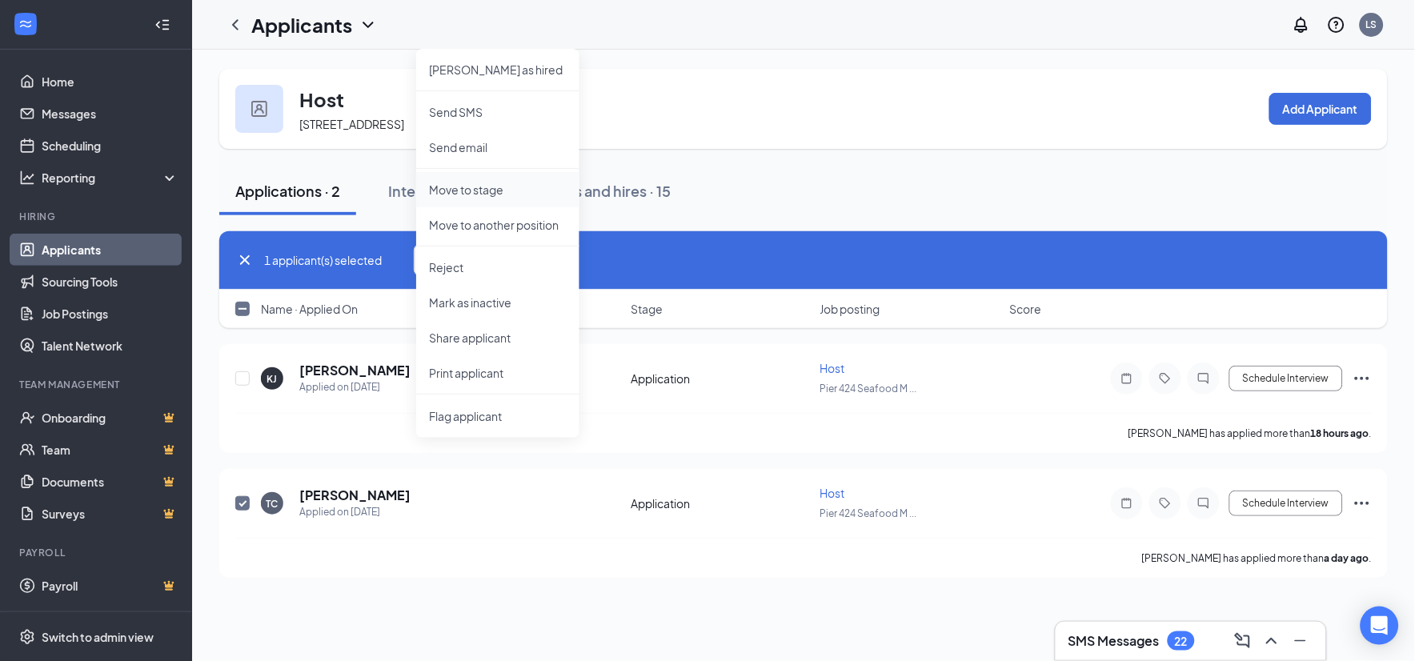
click at [478, 192] on p "Move to stage" at bounding box center [498, 190] width 138 height 16
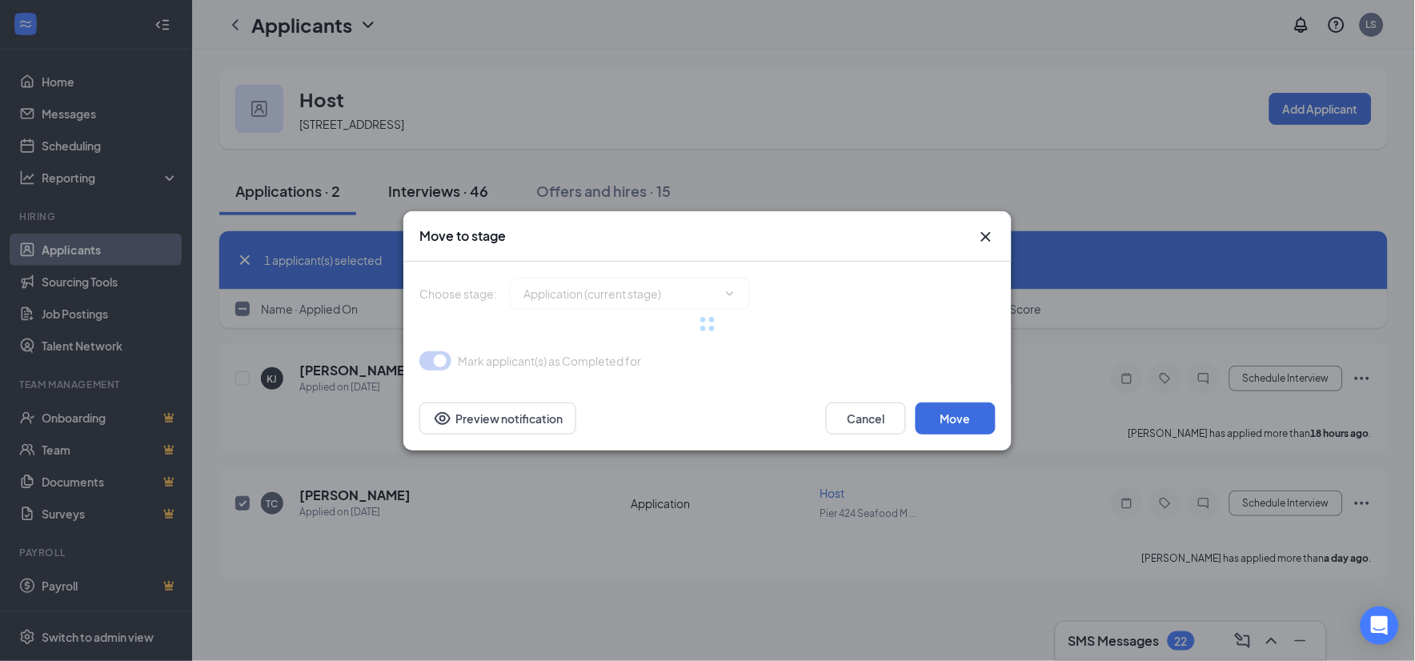
type input "Onsite Interview (next stage)"
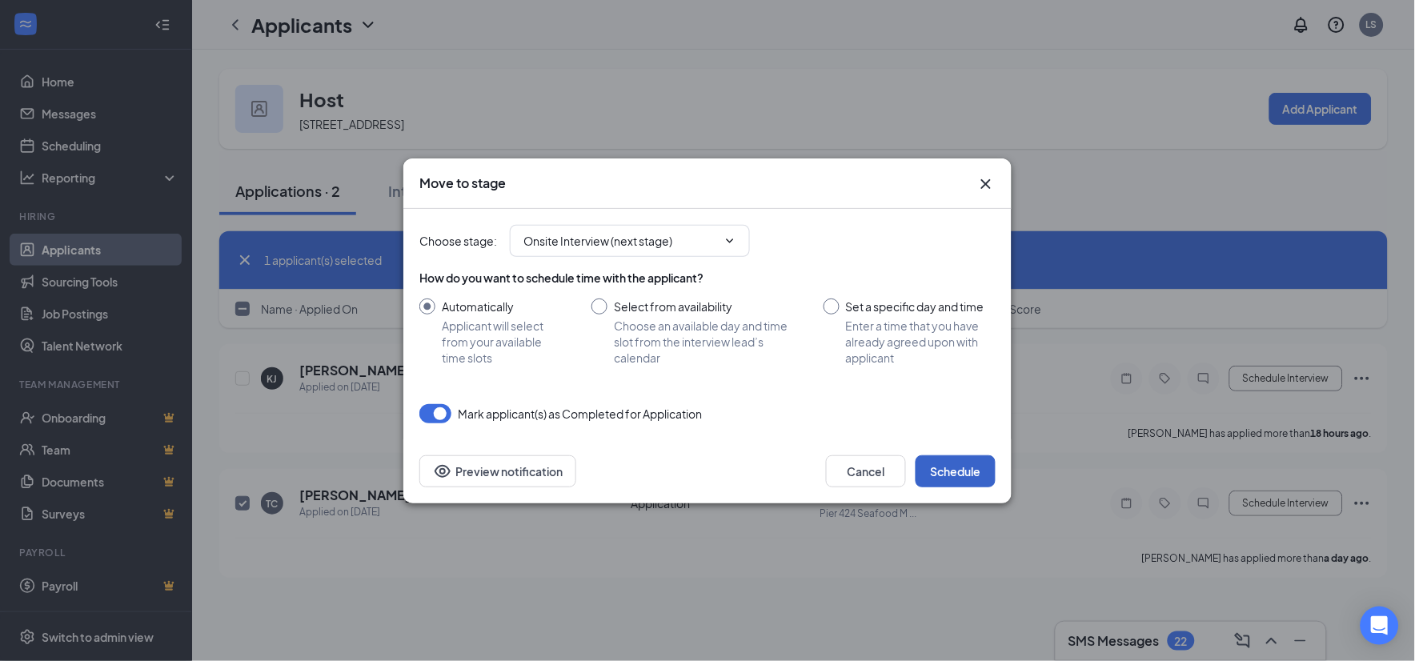
click at [949, 462] on button "Schedule" at bounding box center [956, 471] width 80 height 32
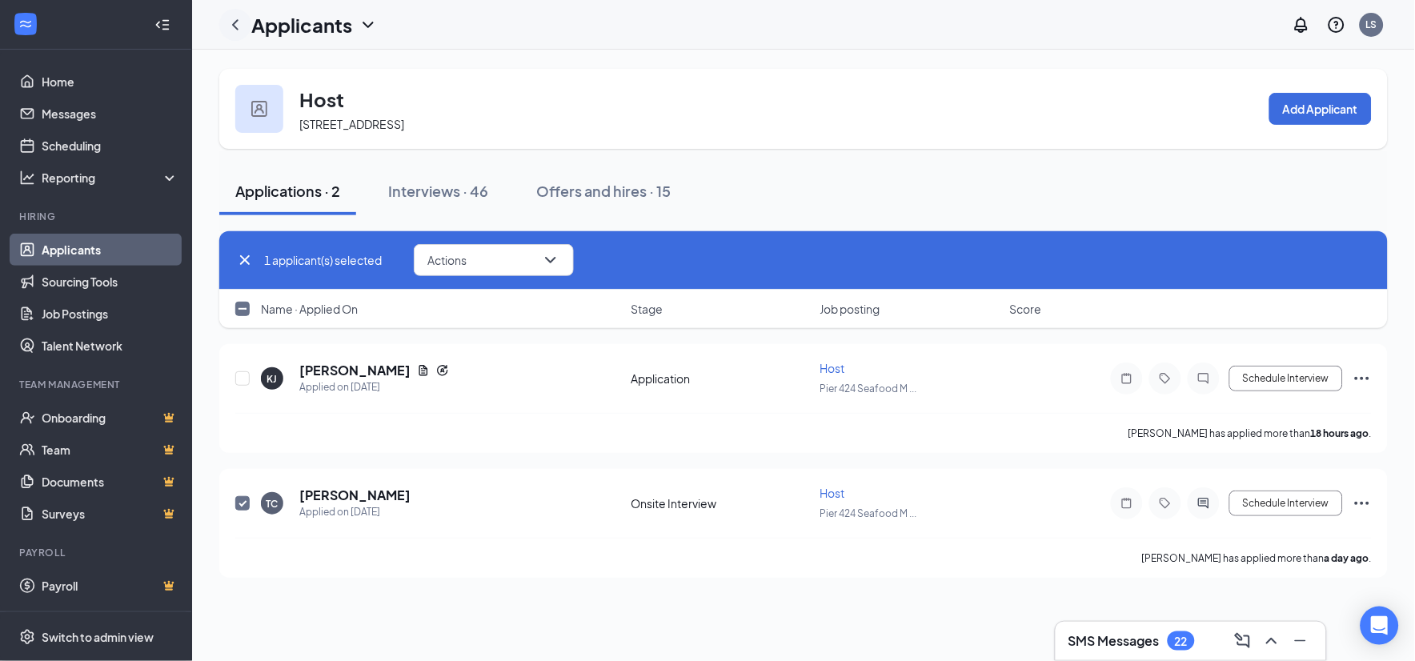
click at [235, 26] on icon "ChevronLeft" at bounding box center [235, 24] width 6 height 10
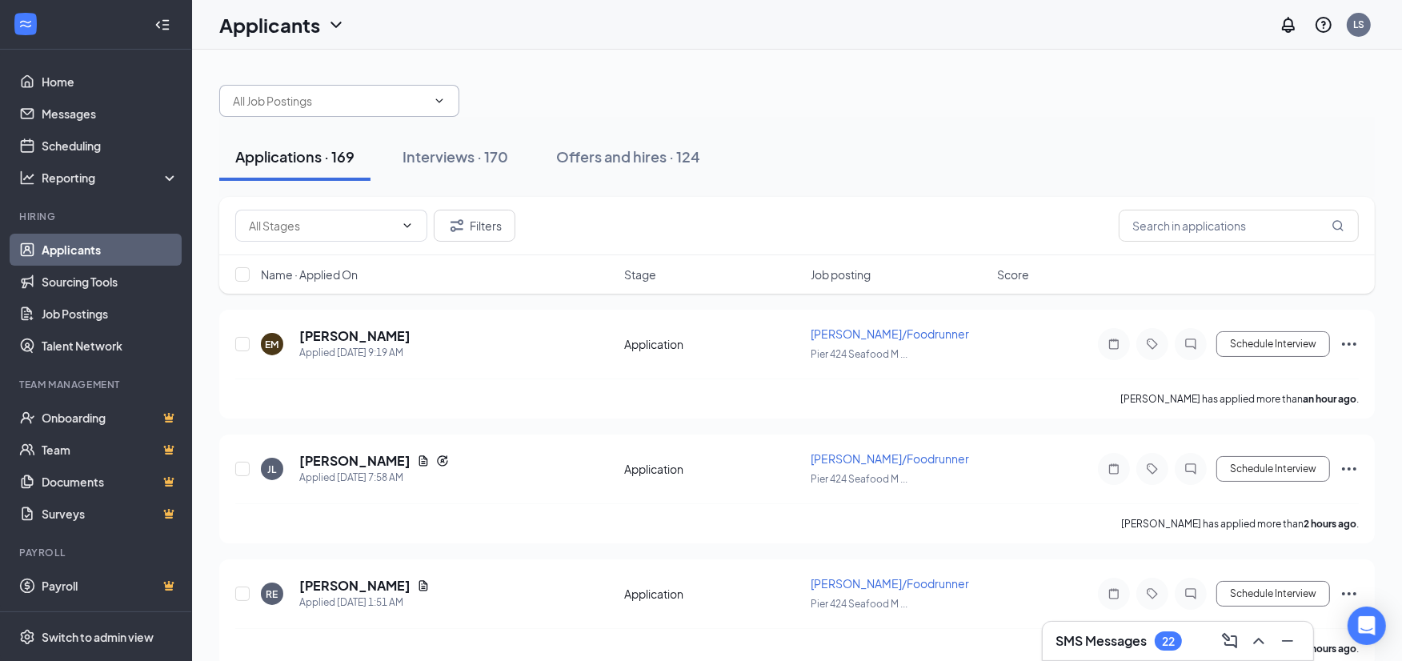
click at [417, 110] on span at bounding box center [339, 101] width 240 height 32
click at [419, 100] on input "text" at bounding box center [330, 101] width 194 height 18
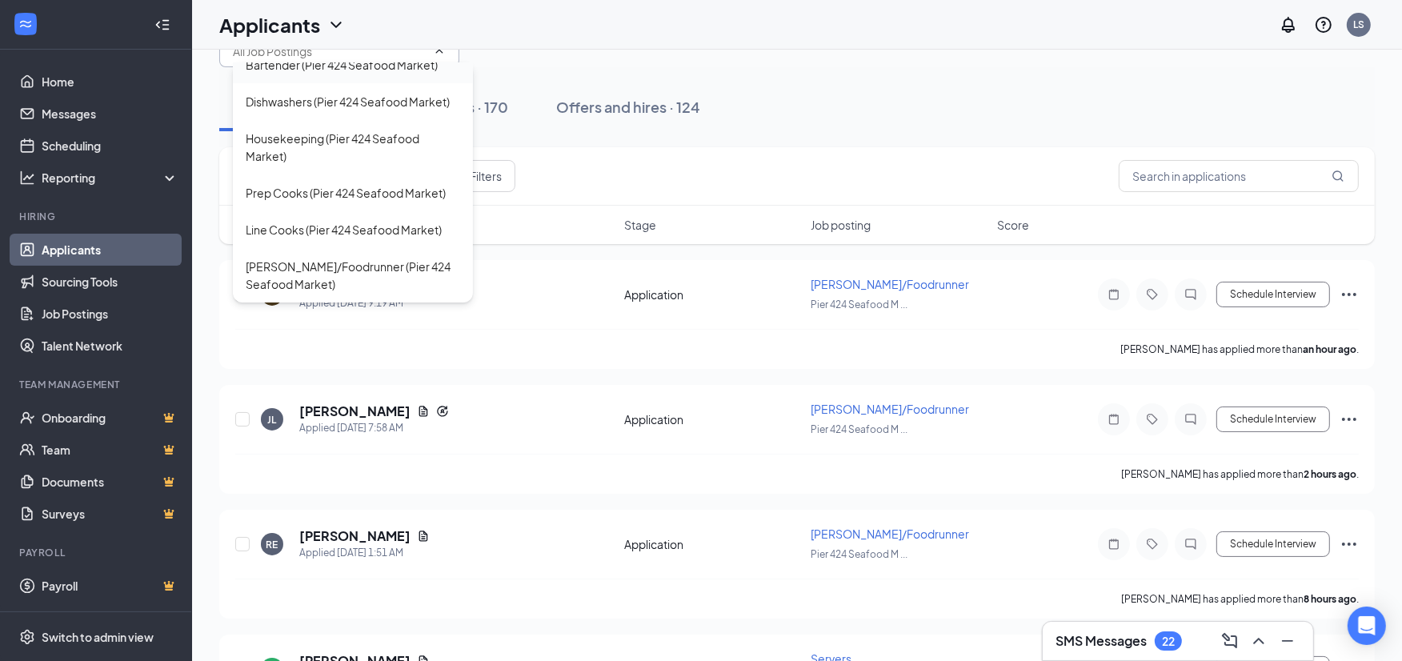
scroll to position [89, 0]
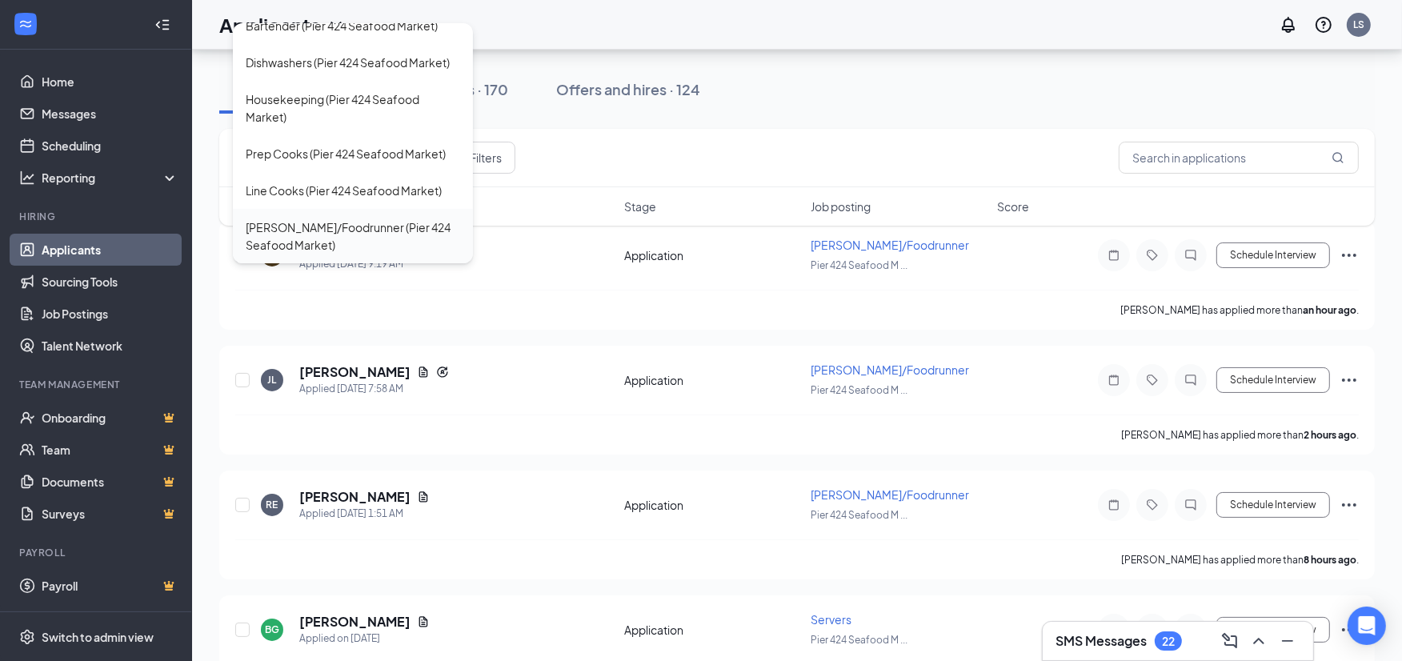
click at [325, 221] on div "[PERSON_NAME]/Foodrunner (Pier 424 Seafood Market)" at bounding box center [353, 236] width 215 height 35
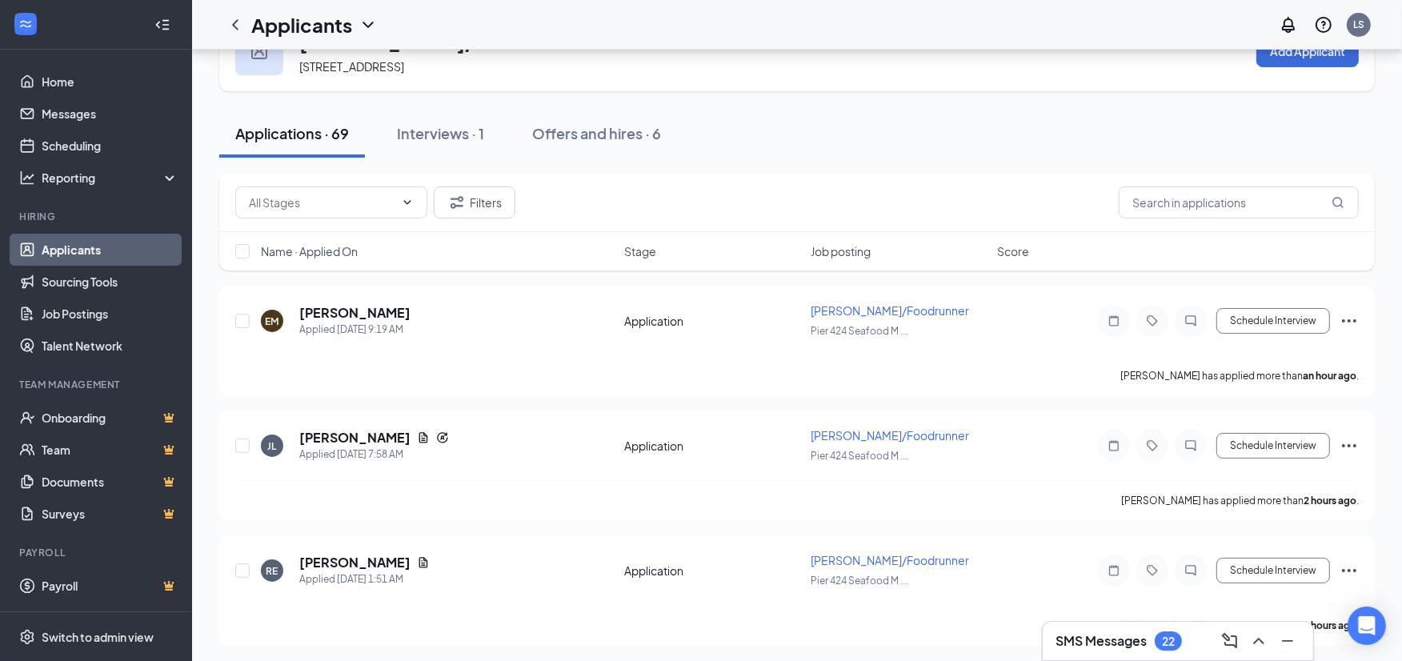
scroll to position [89, 0]
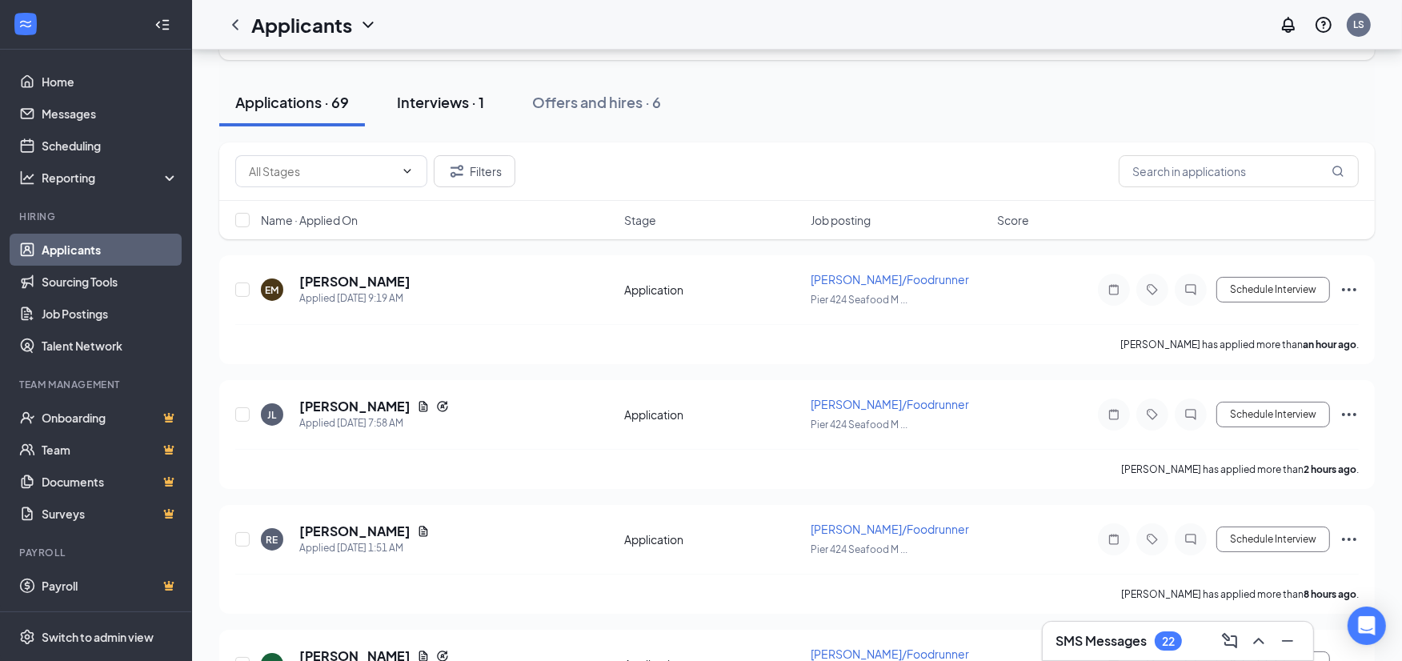
click at [432, 94] on div "Interviews · 1" at bounding box center [440, 102] width 87 height 20
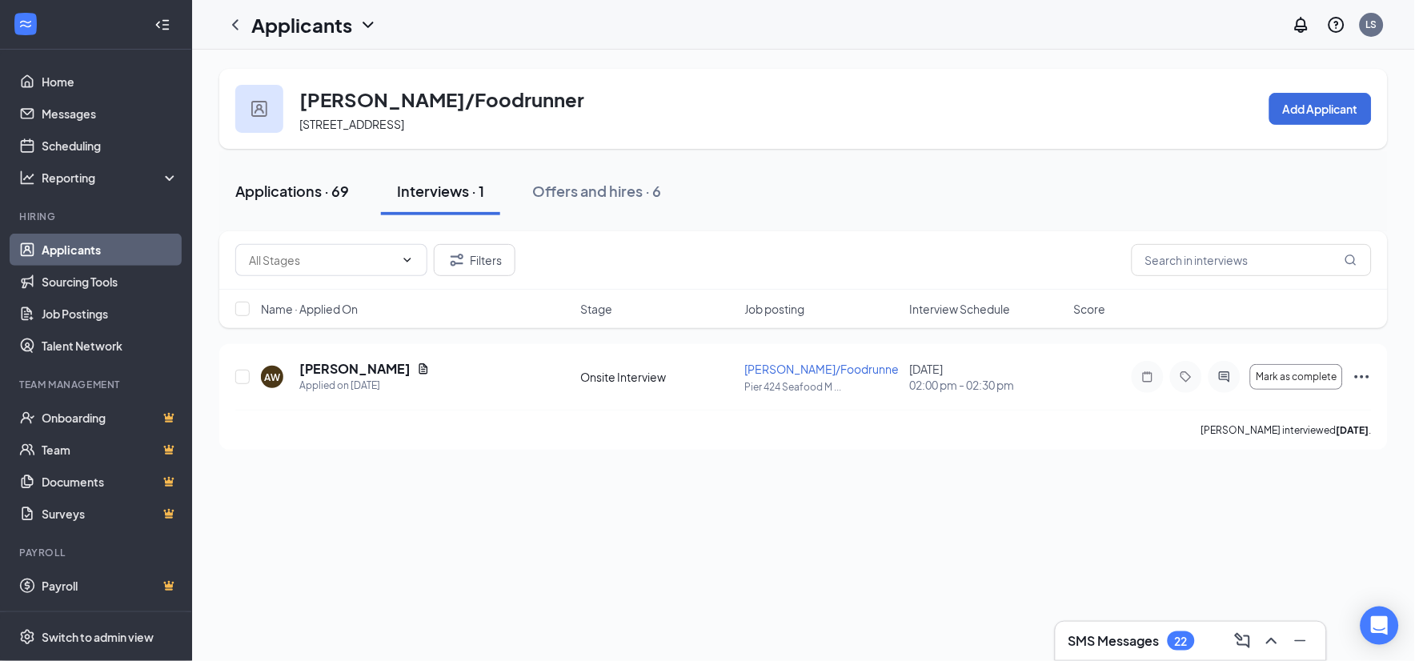
drag, startPoint x: 277, startPoint y: 182, endPoint x: 354, endPoint y: 202, distance: 79.4
click at [277, 182] on div "Applications · 69" at bounding box center [292, 191] width 114 height 20
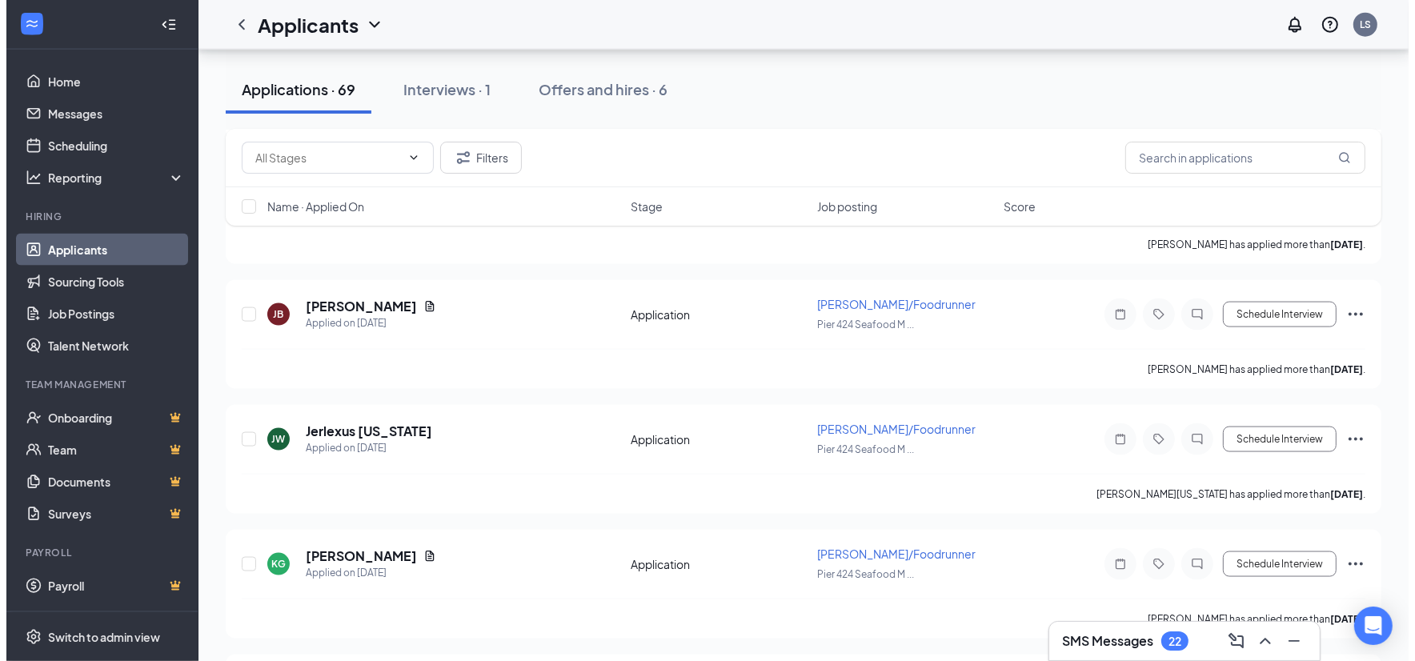
scroll to position [2401, 0]
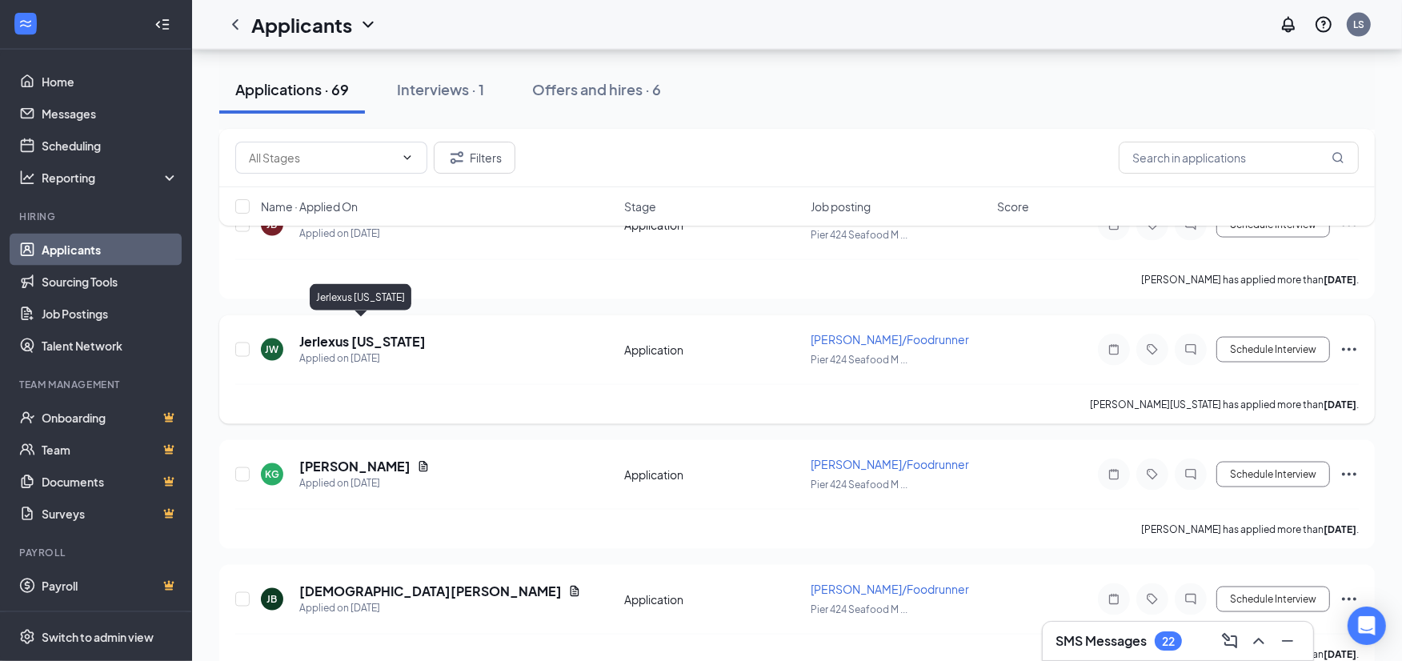
click at [360, 333] on h5 "Jerlexus [US_STATE]" at bounding box center [362, 342] width 126 height 18
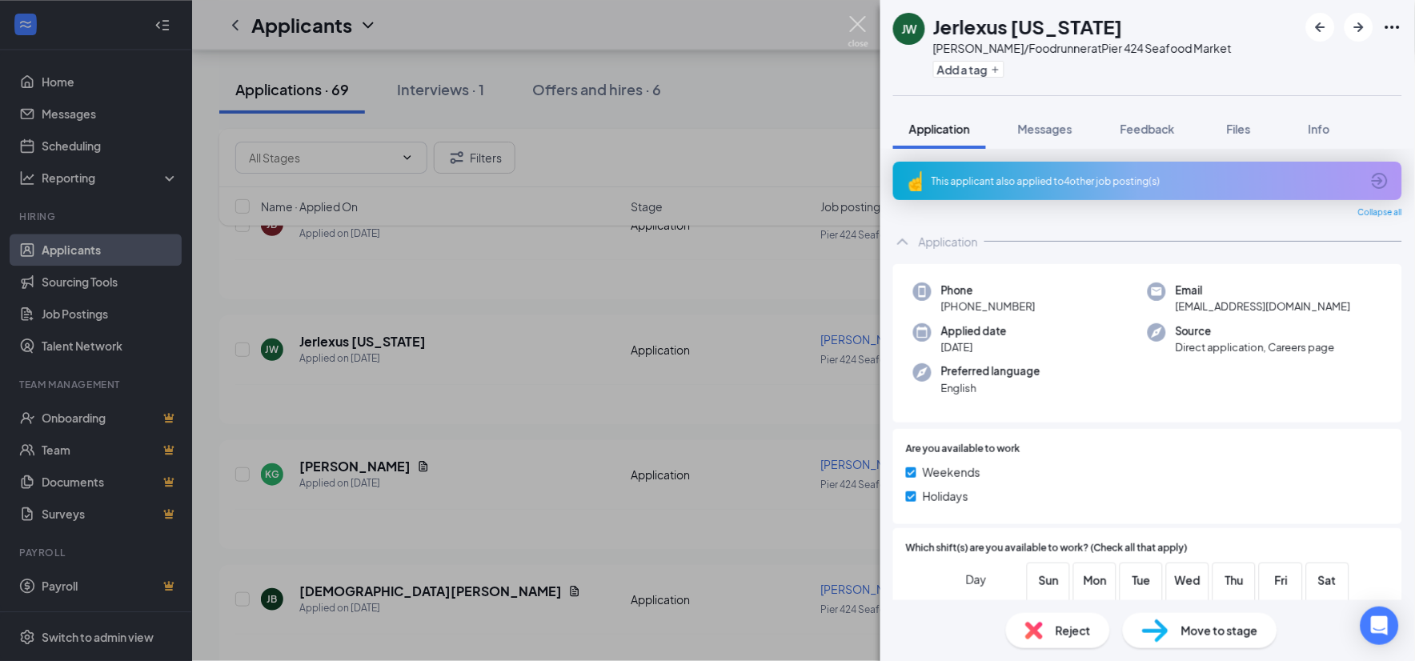
click at [861, 26] on img at bounding box center [858, 31] width 20 height 31
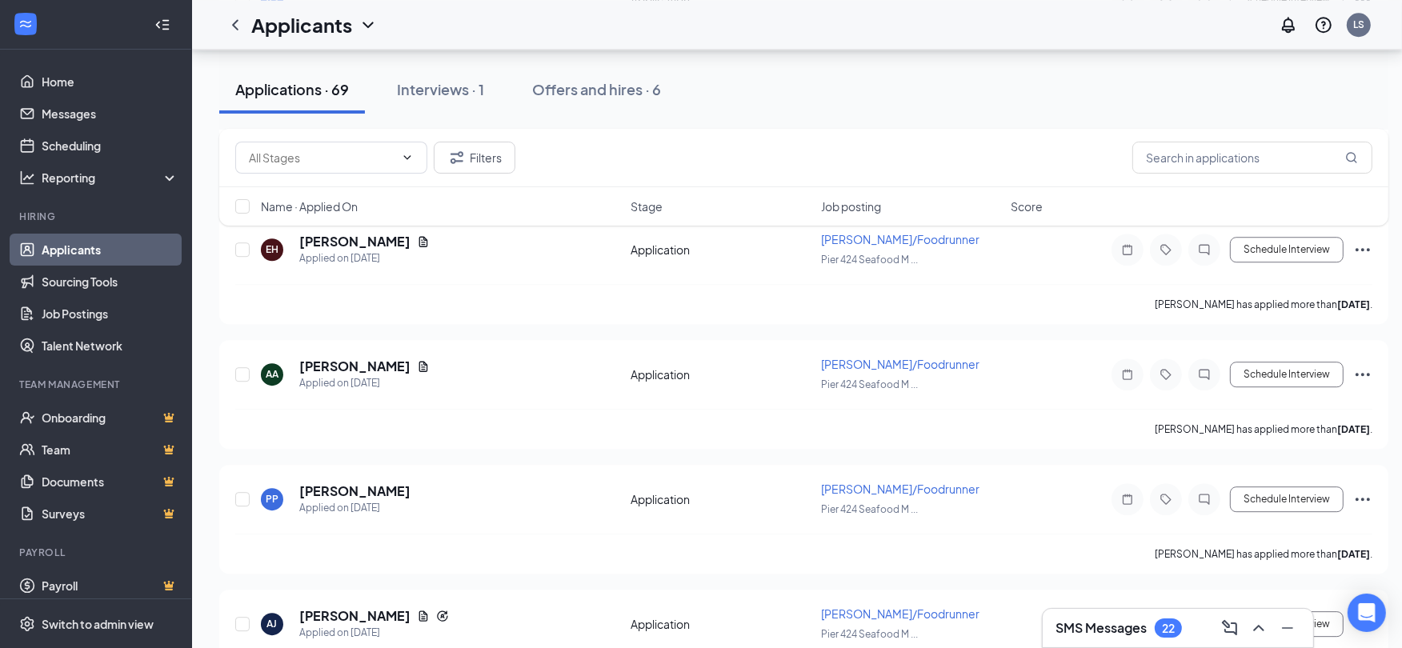
scroll to position [4667, 0]
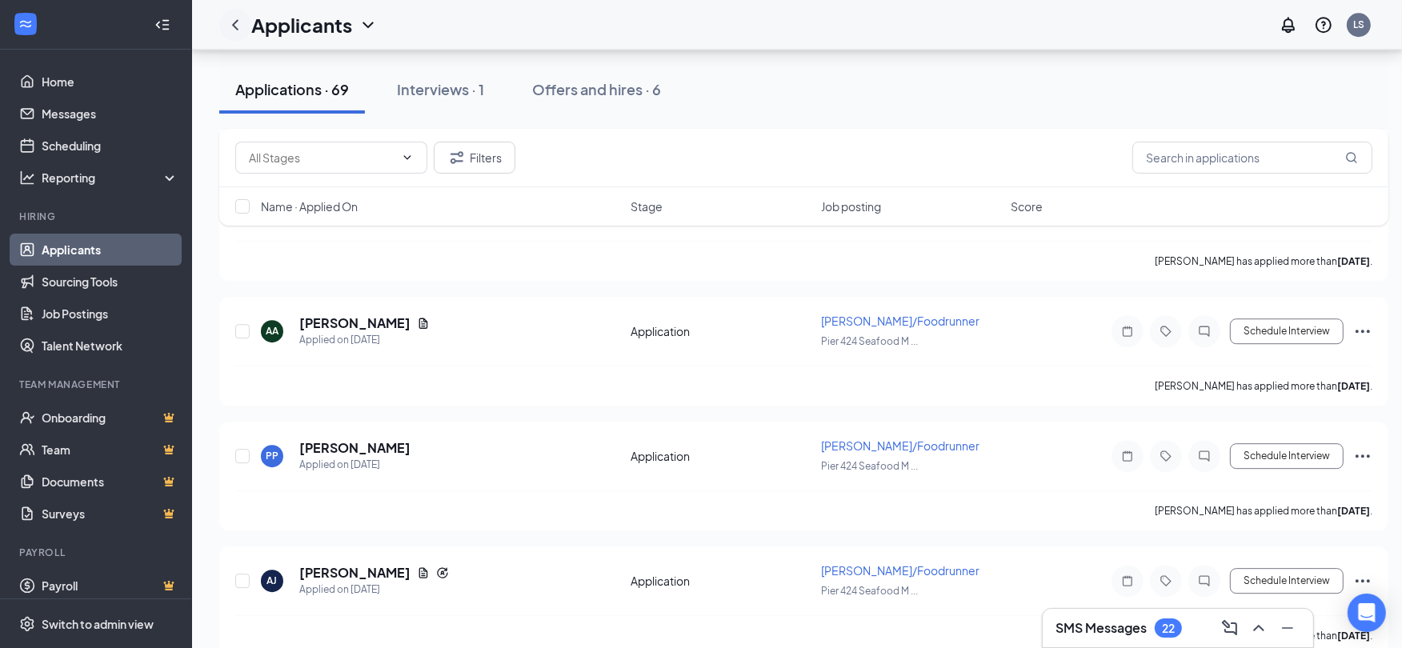
click at [237, 22] on icon "ChevronLeft" at bounding box center [235, 24] width 19 height 19
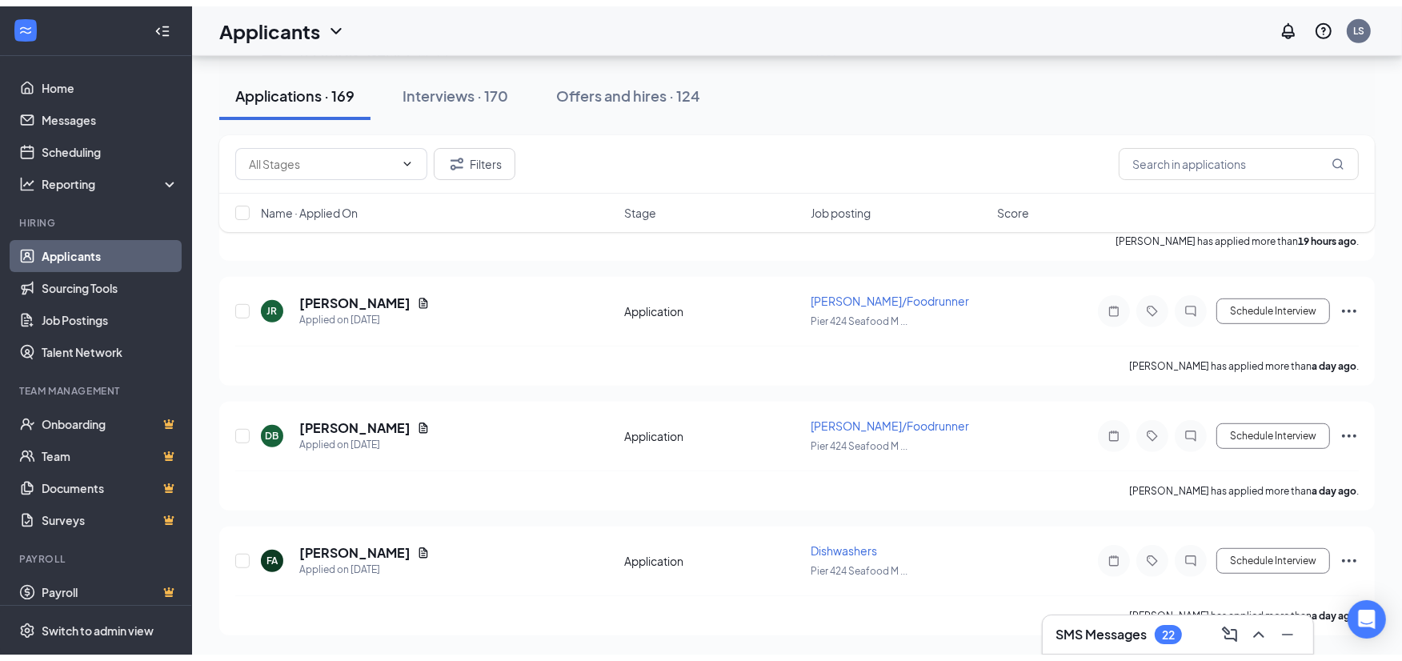
scroll to position [892, 0]
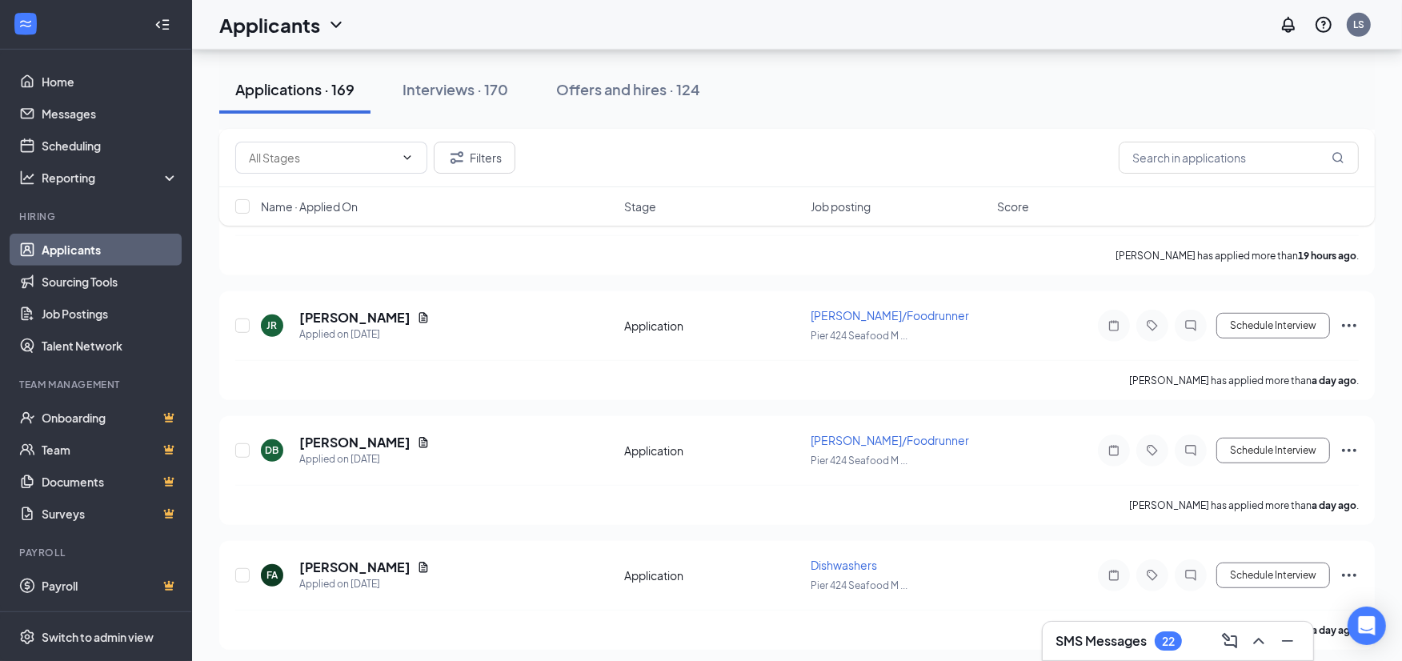
click at [332, 18] on icon "ChevronDown" at bounding box center [336, 24] width 19 height 19
click at [91, 246] on link "Applicants" at bounding box center [110, 250] width 137 height 32
click at [410, 150] on span at bounding box center [331, 158] width 192 height 32
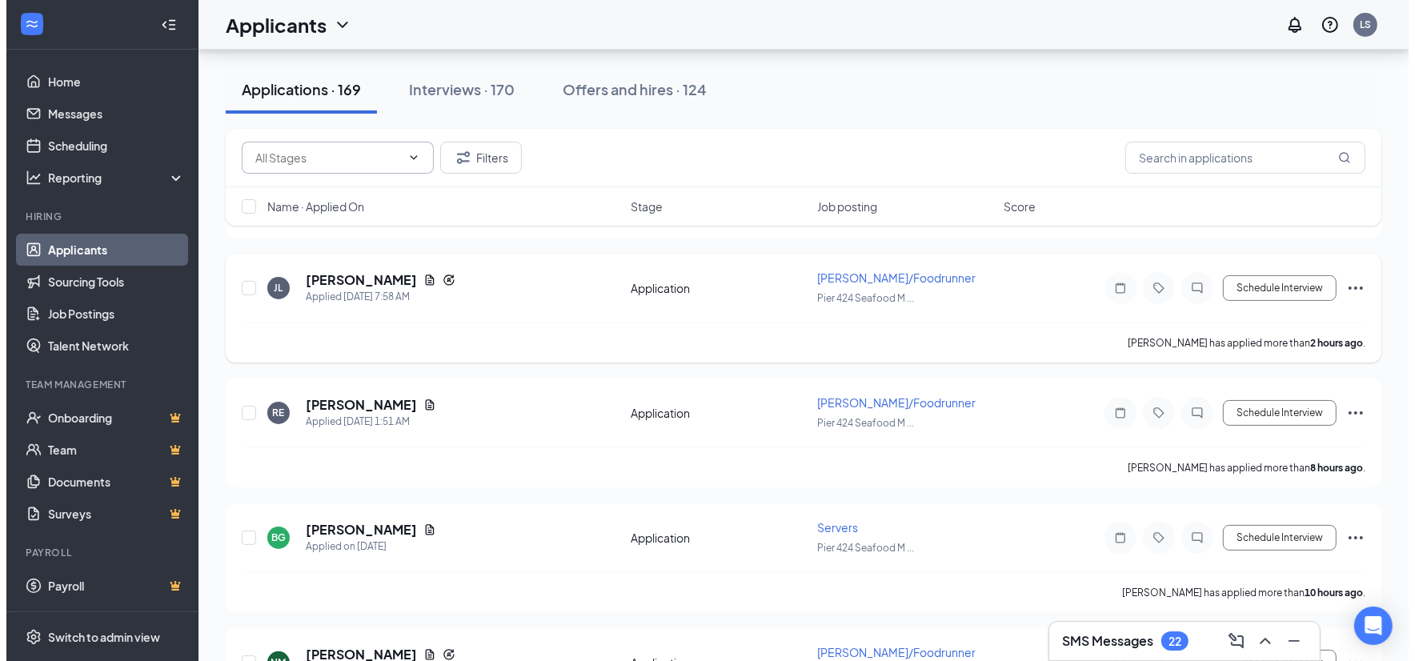
scroll to position [0, 0]
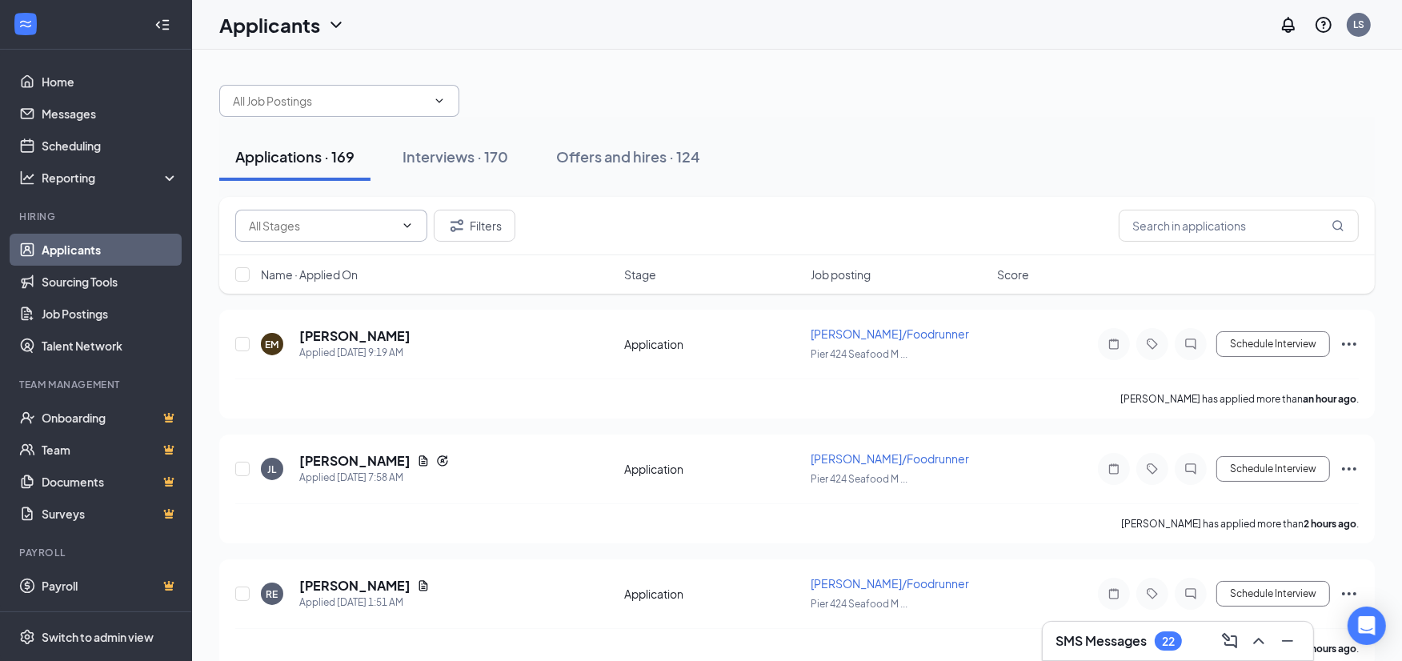
click at [429, 91] on span at bounding box center [339, 101] width 240 height 32
click at [442, 100] on icon "ChevronDown" at bounding box center [439, 100] width 7 height 4
click at [331, 22] on icon "ChevronDown" at bounding box center [336, 25] width 10 height 6
click at [64, 149] on link "Scheduling" at bounding box center [110, 146] width 137 height 32
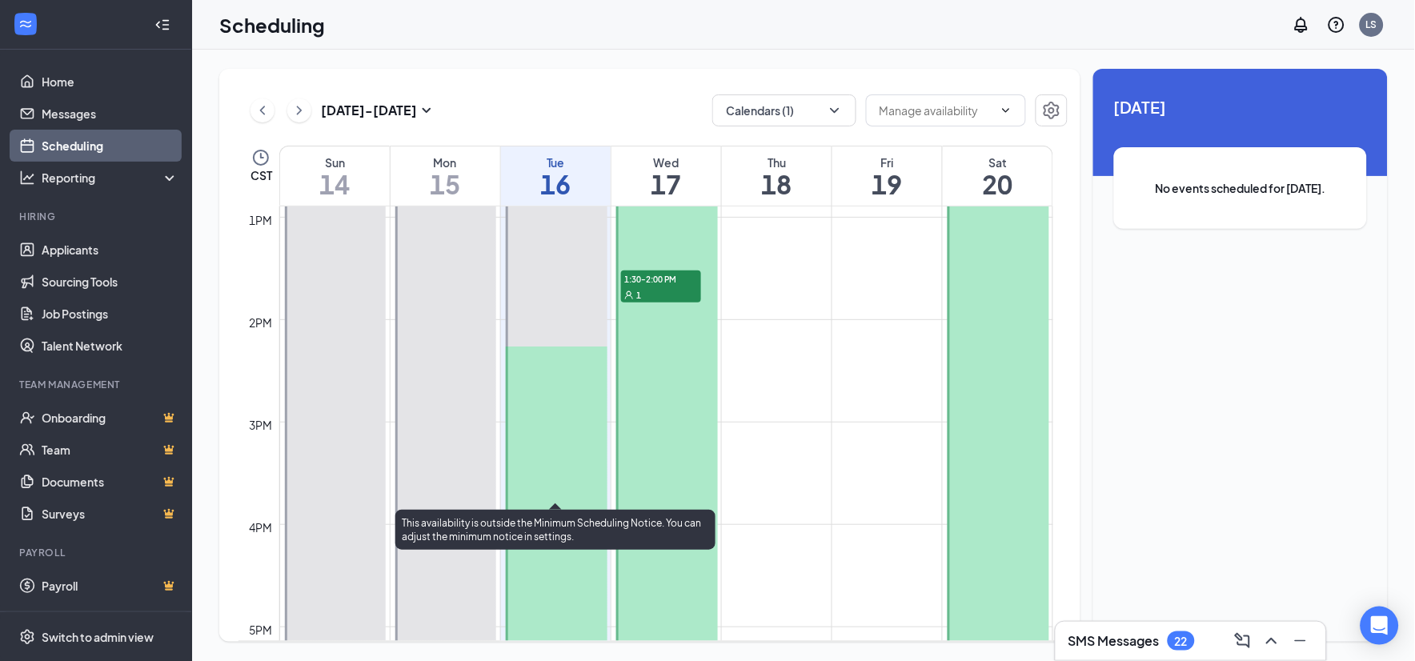
scroll to position [1321, 0]
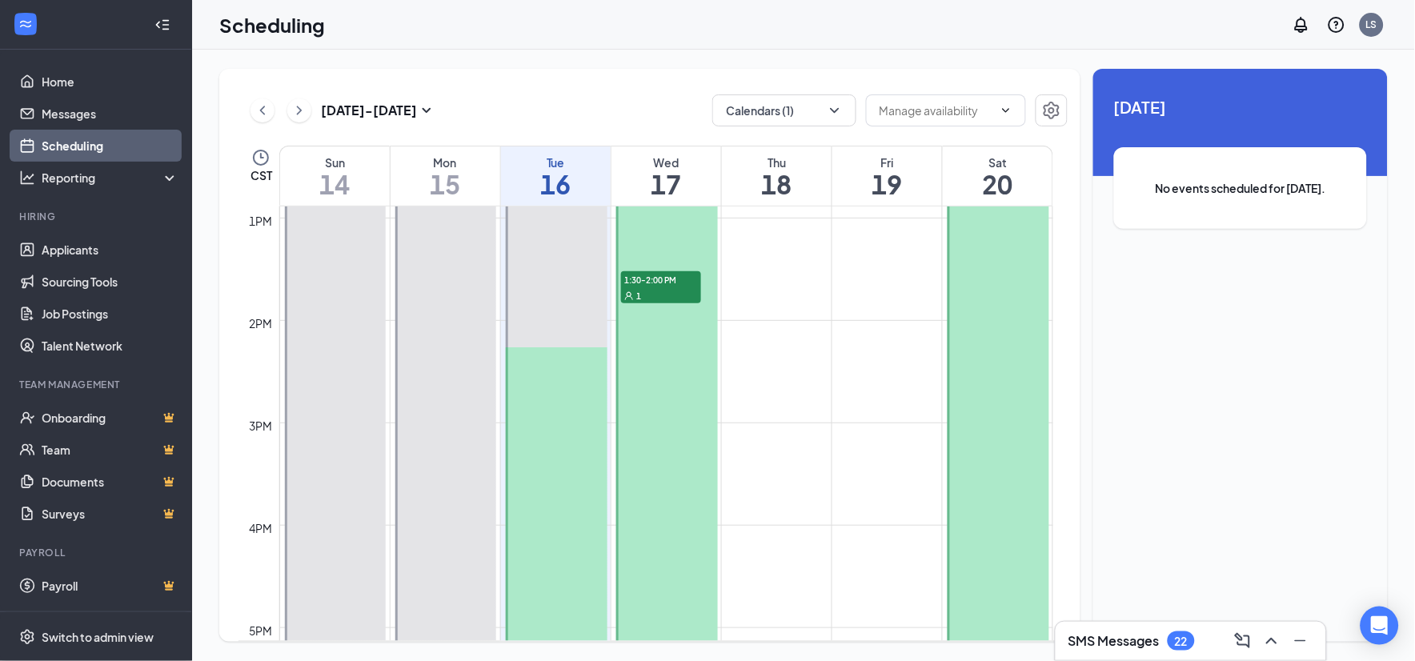
click at [649, 281] on span "1:30-2:00 PM" at bounding box center [661, 279] width 80 height 16
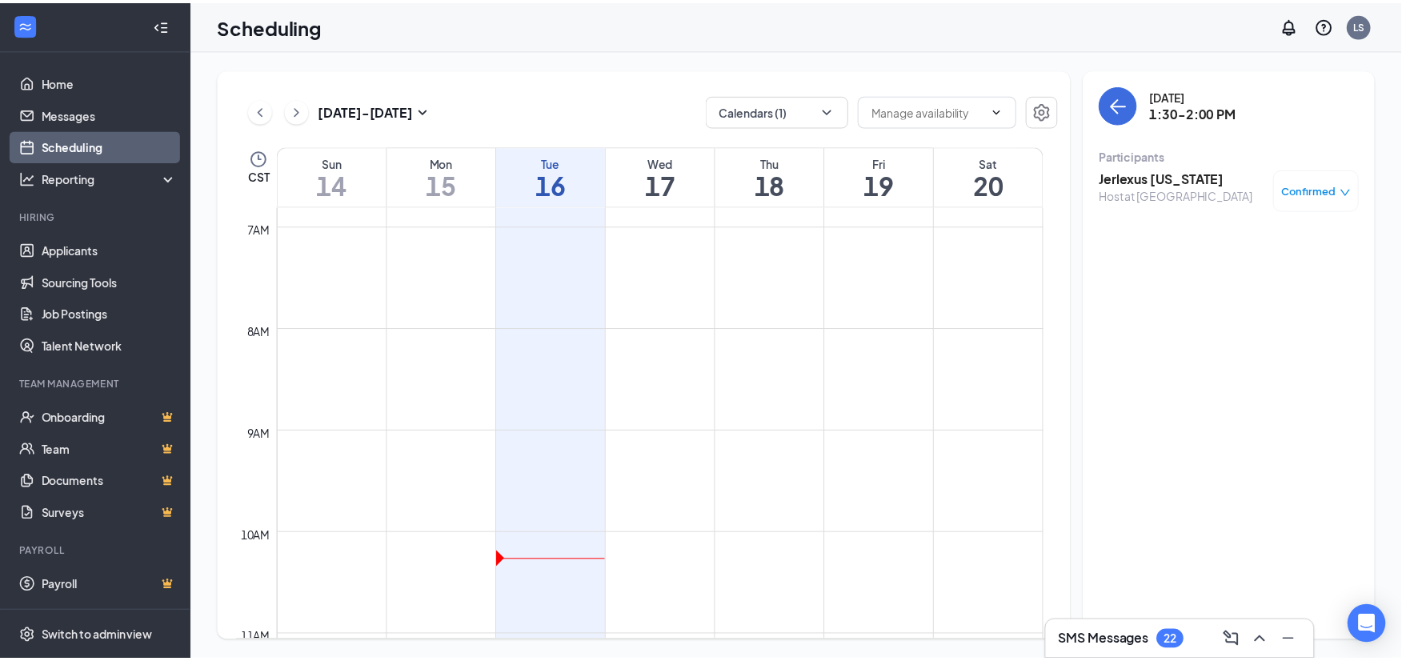
scroll to position [431, 0]
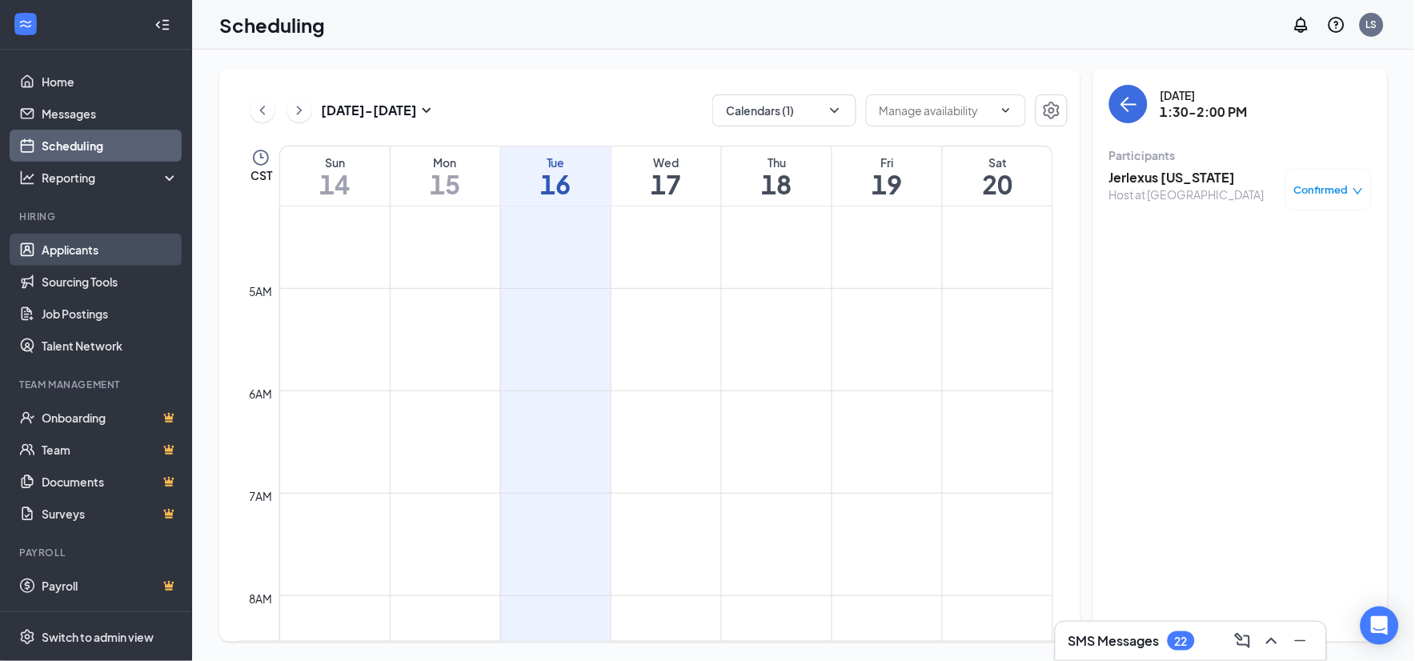
click at [88, 249] on link "Applicants" at bounding box center [110, 250] width 137 height 32
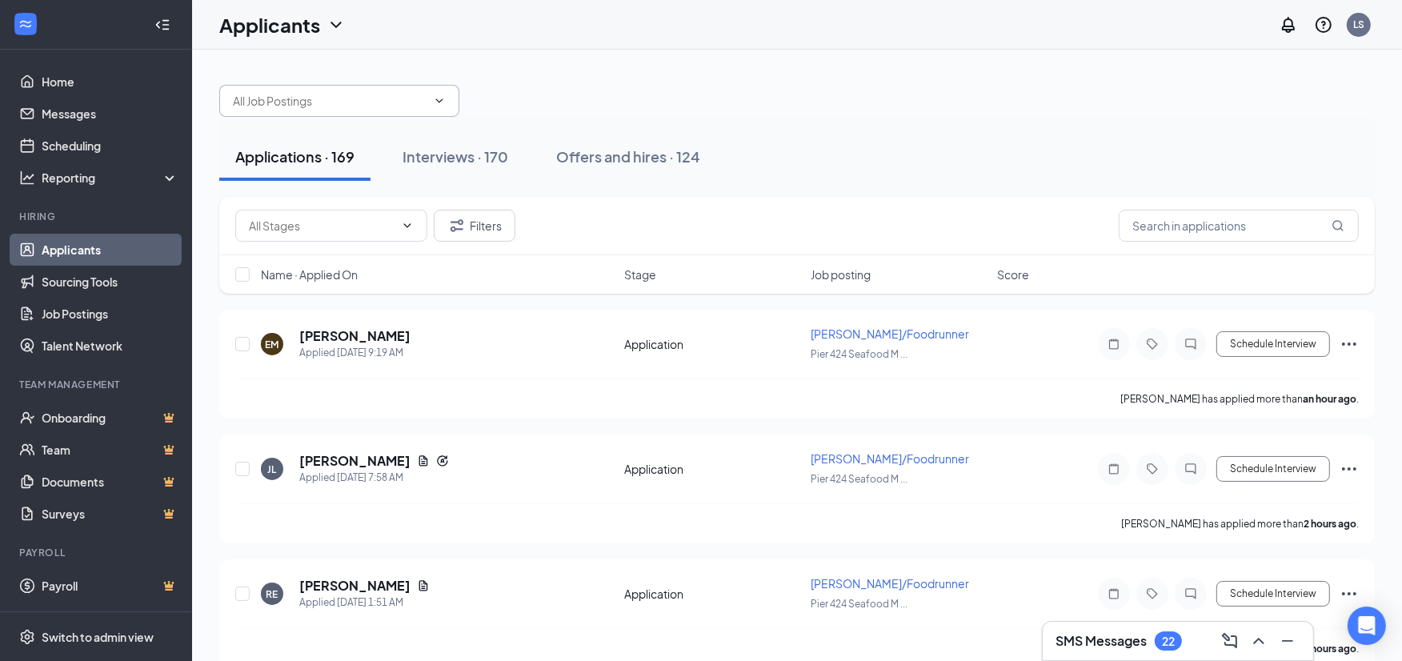
click at [338, 93] on input "text" at bounding box center [330, 101] width 194 height 18
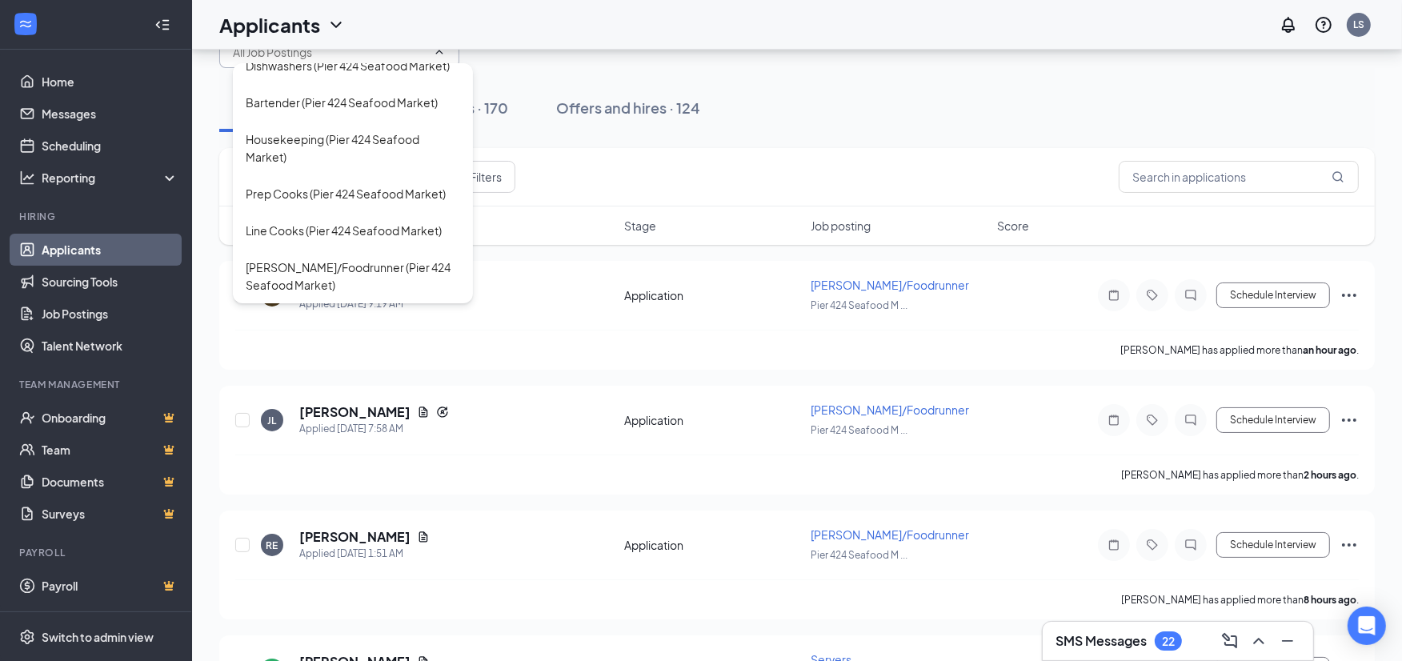
scroll to position [89, 0]
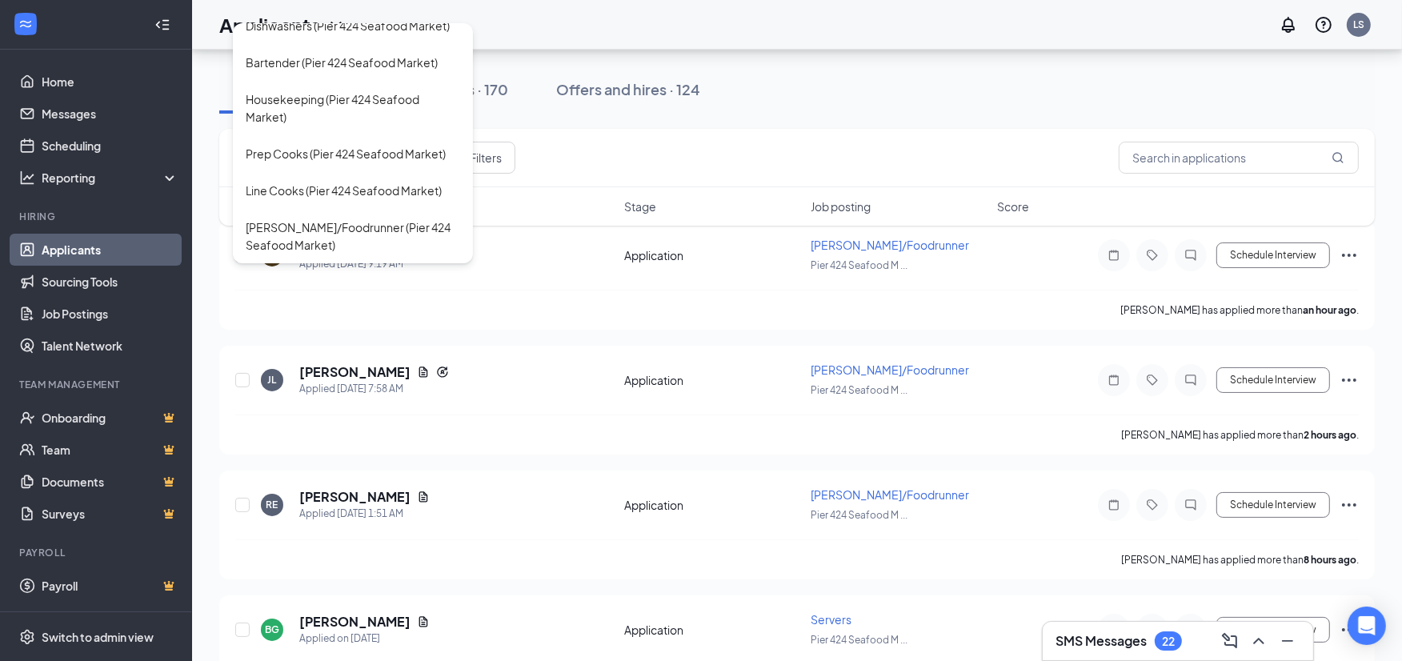
click at [628, 140] on div "Filters" at bounding box center [797, 158] width 1156 height 58
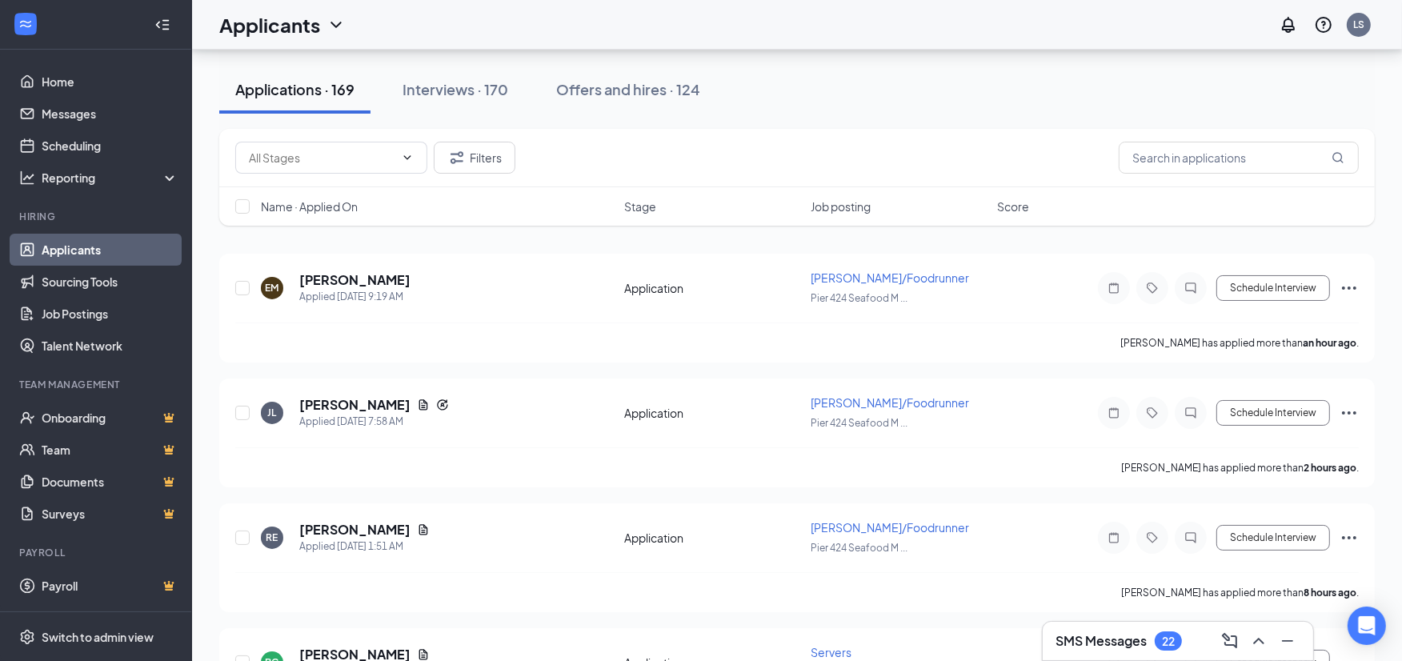
scroll to position [0, 0]
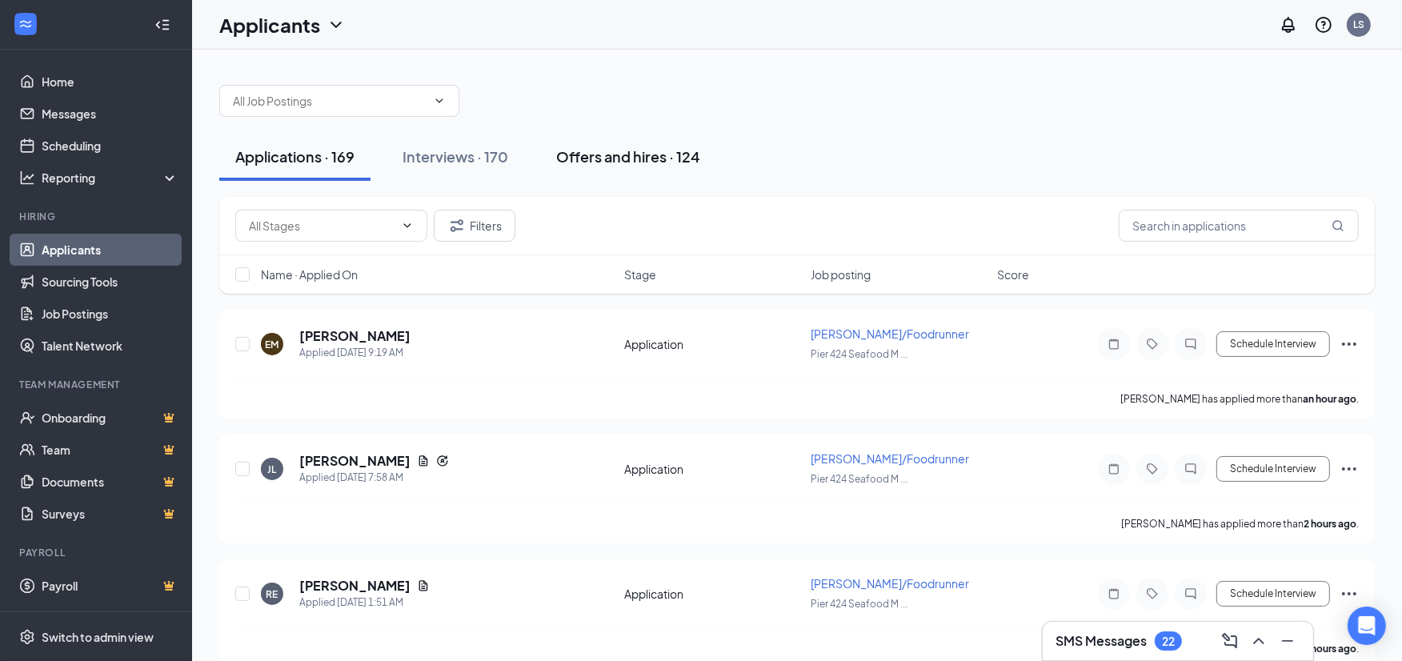
click at [586, 158] on div "Offers and hires · 124" at bounding box center [628, 156] width 144 height 20
